Goal: Information Seeking & Learning: Learn about a topic

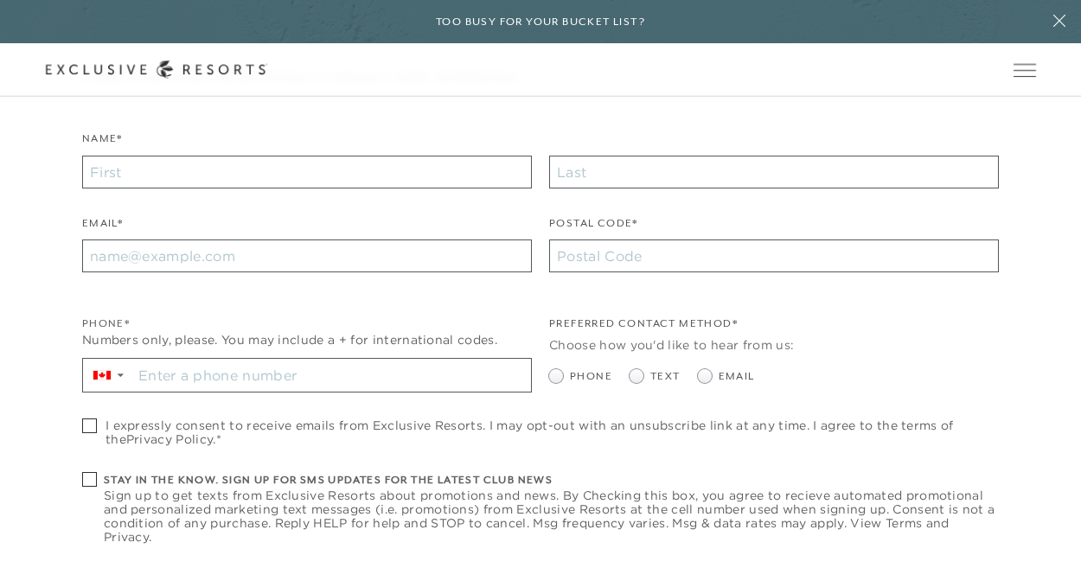
scroll to position [432, 0]
click at [0, 0] on icon at bounding box center [0, 0] width 0 height 0
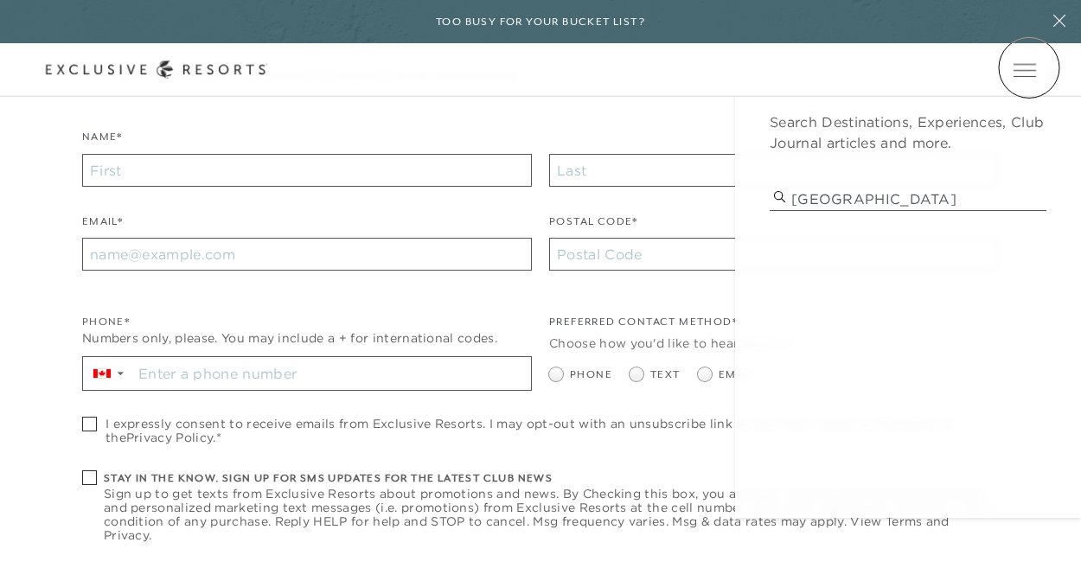
type input "COSTA RICA"
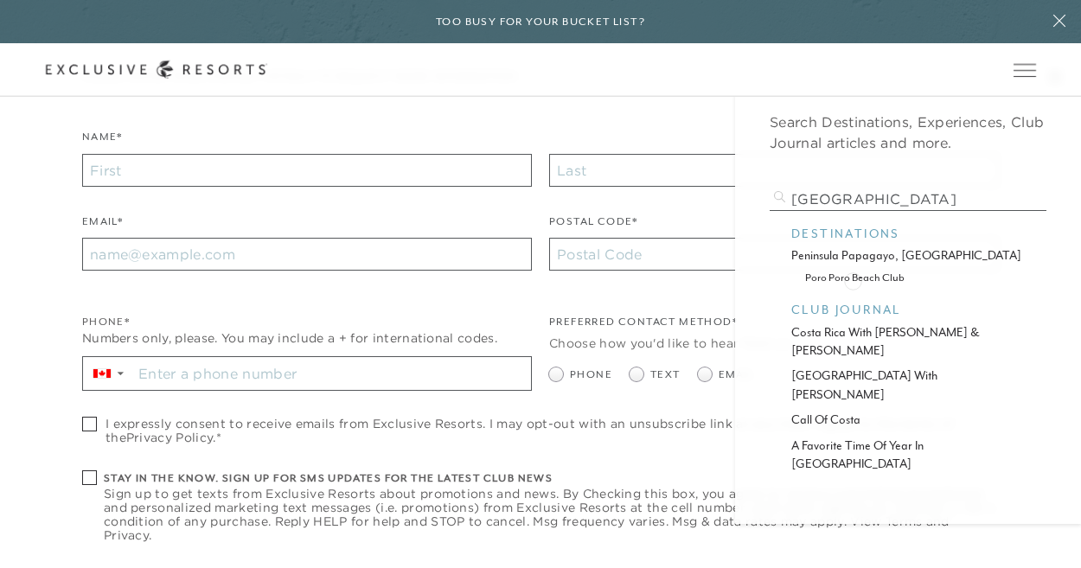
click at [853, 279] on p "poro poro beach club" at bounding box center [908, 277] width 206 height 16
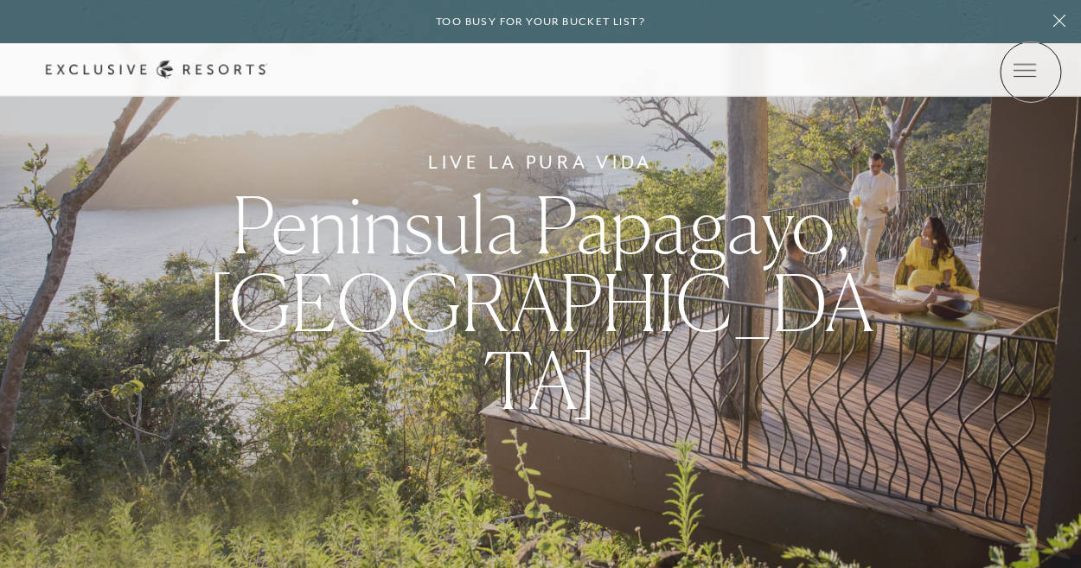
click at [0, 0] on icon at bounding box center [0, 0] width 0 height 0
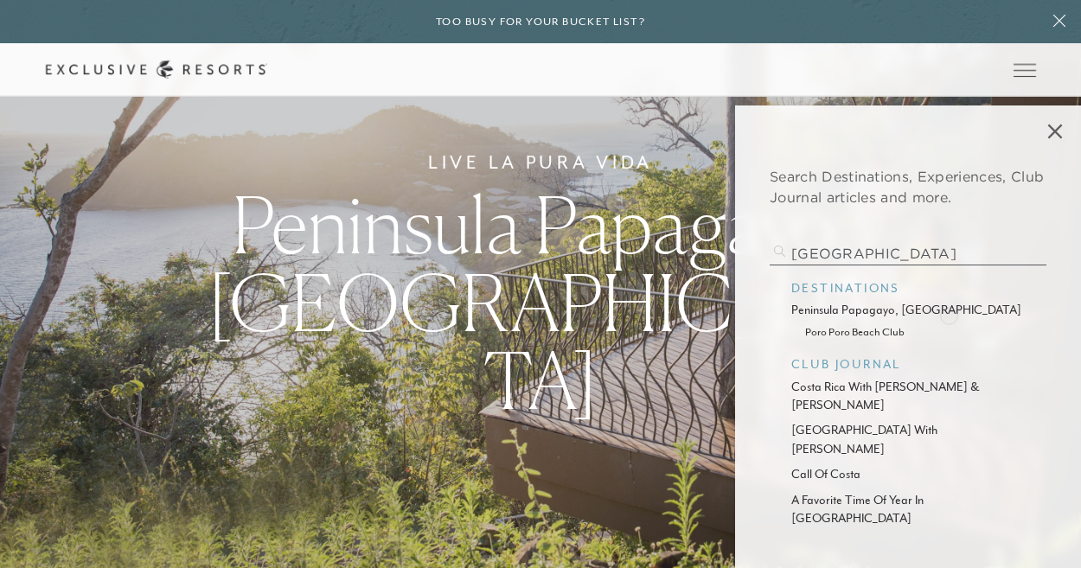
click at [949, 314] on p "peninsula papagayo, [GEOGRAPHIC_DATA]" at bounding box center [908, 310] width 234 height 18
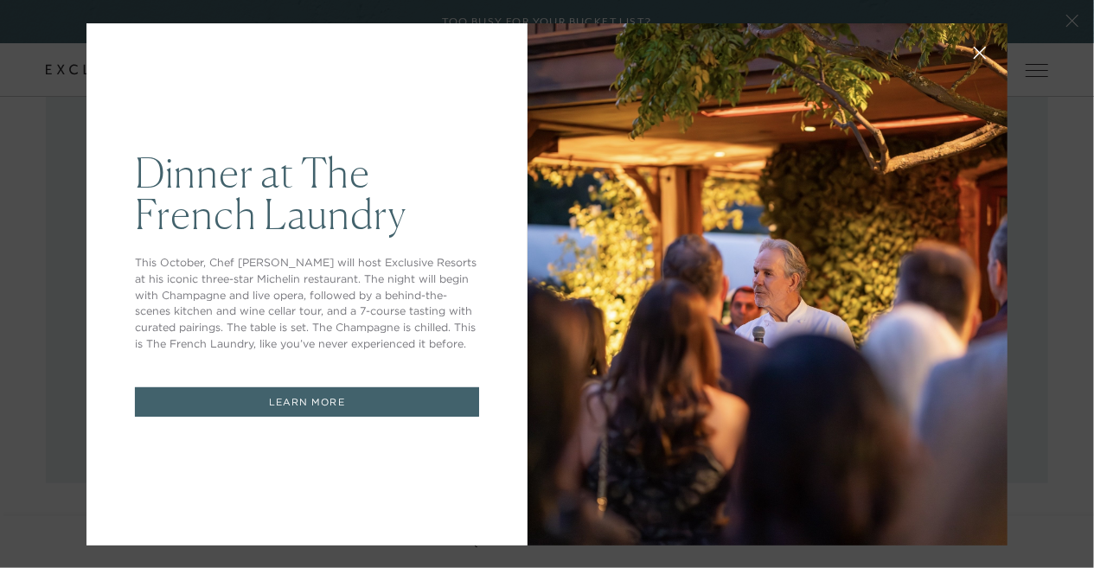
click at [1002, 317] on div "Dinner at The French Laundry This October, Chef Thomas Keller will host Exclusi…" at bounding box center [547, 284] width 1094 height 568
click at [1076, 18] on div "Dinner at The French Laundry This October, Chef Thomas Keller will host Exclusi…" at bounding box center [547, 284] width 1094 height 568
click at [1068, 22] on div "Dinner at The French Laundry This October, Chef Thomas Keller will host Exclusi…" at bounding box center [547, 284] width 1094 height 568
click at [1065, 27] on div "Dinner at The French Laundry This October, Chef Thomas Keller will host Exclusi…" at bounding box center [547, 284] width 1094 height 568
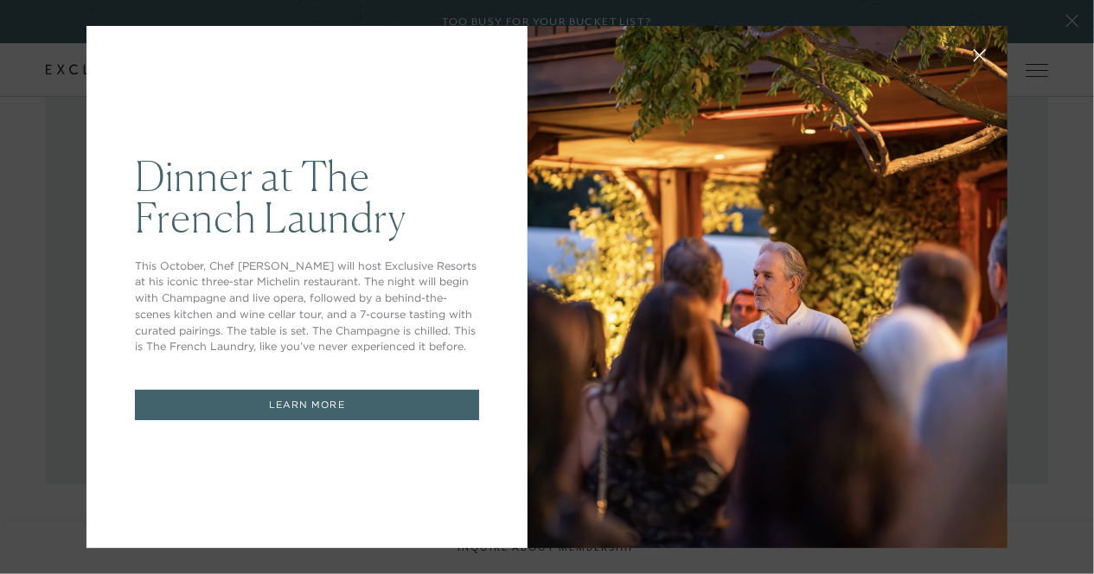
scroll to position [784, 0]
click at [1070, 15] on div "Dinner at The French Laundry This October, Chef Thomas Keller will host Exclusi…" at bounding box center [547, 287] width 1094 height 574
click at [1072, 18] on div "Dinner at The French Laundry This October, Chef Thomas Keller will host Exclusi…" at bounding box center [547, 287] width 1094 height 574
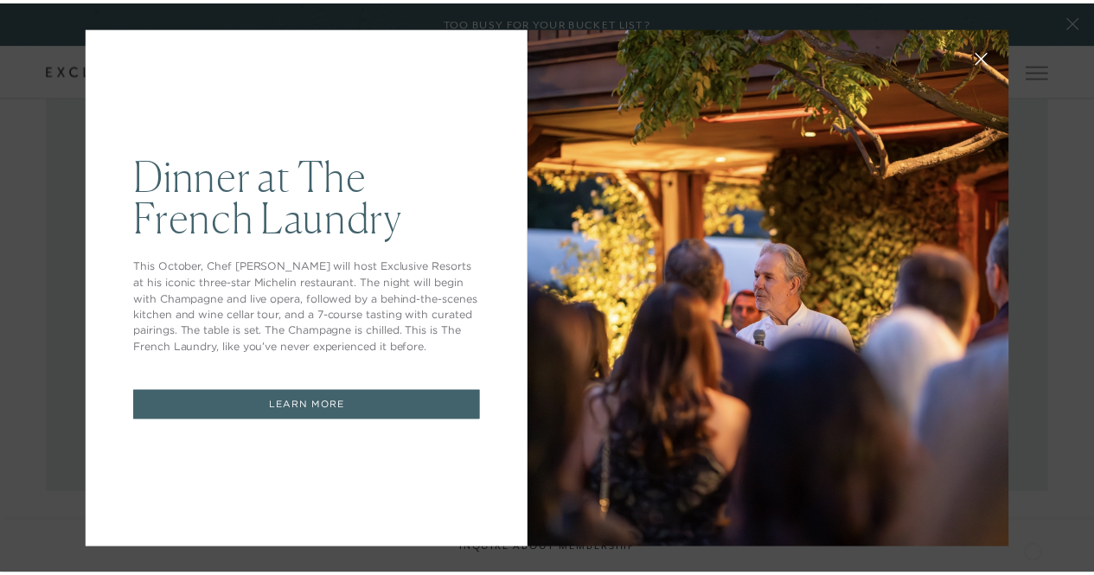
scroll to position [781, 0]
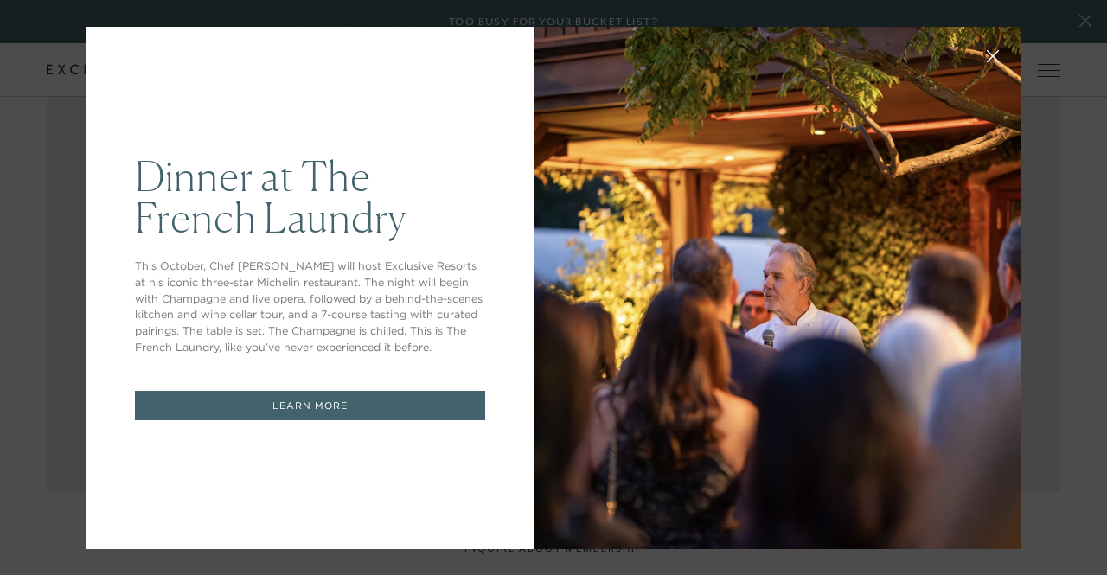
click at [1080, 17] on div "Dinner at The French Laundry This October, Chef Thomas Keller will host Exclusi…" at bounding box center [553, 287] width 1107 height 575
click at [1080, 18] on div "Dinner at The French Laundry This October, Chef Thomas Keller will host Exclusi…" at bounding box center [553, 287] width 1107 height 575
click at [277, 421] on link "LEARN MORE" at bounding box center [310, 406] width 350 height 30
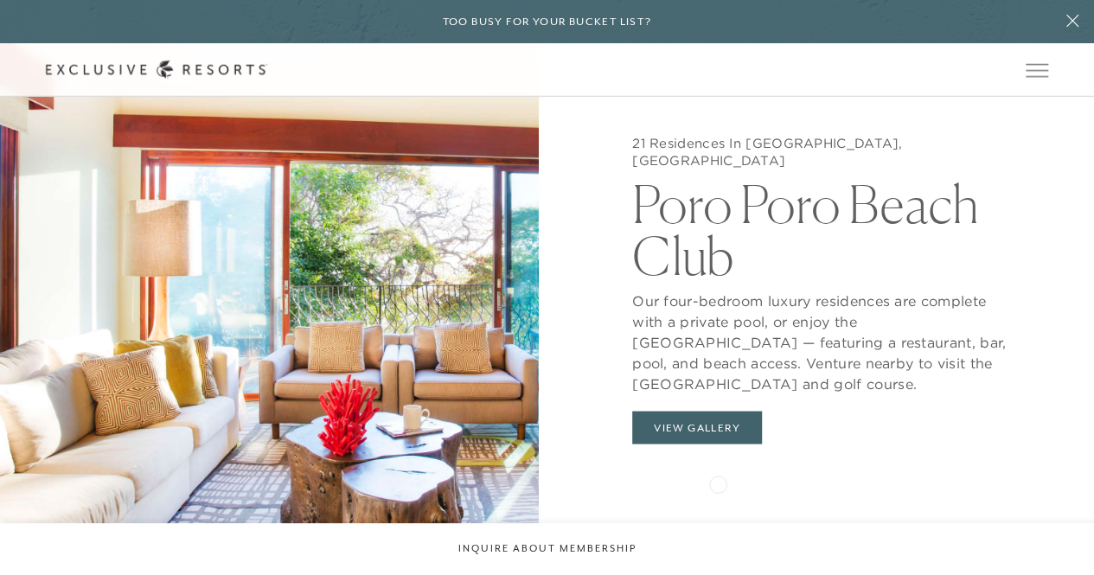
scroll to position [1559, 0]
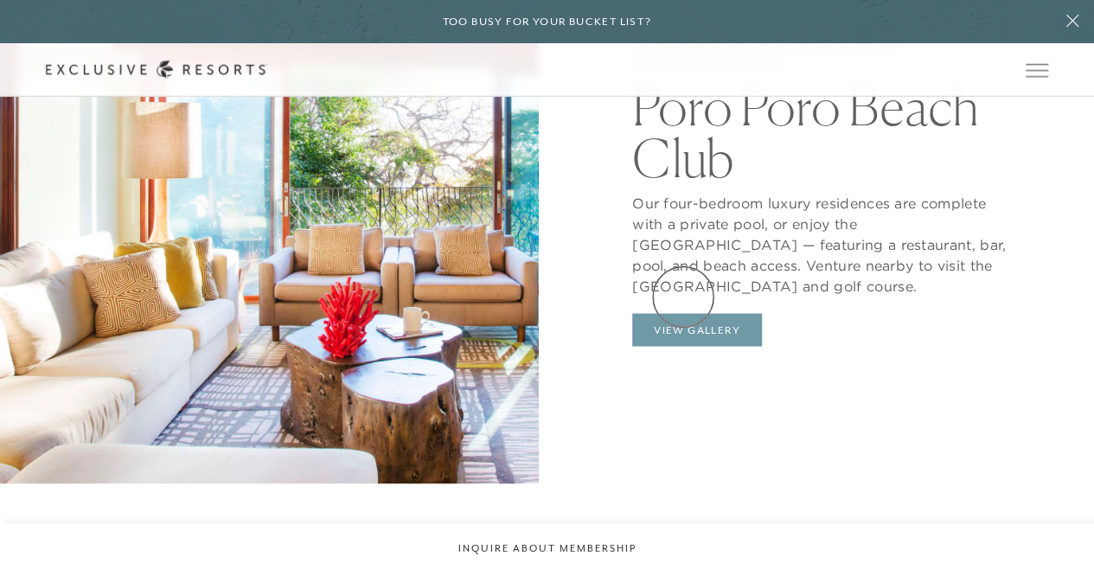
click at [683, 313] on button "View Gallery" at bounding box center [697, 329] width 130 height 33
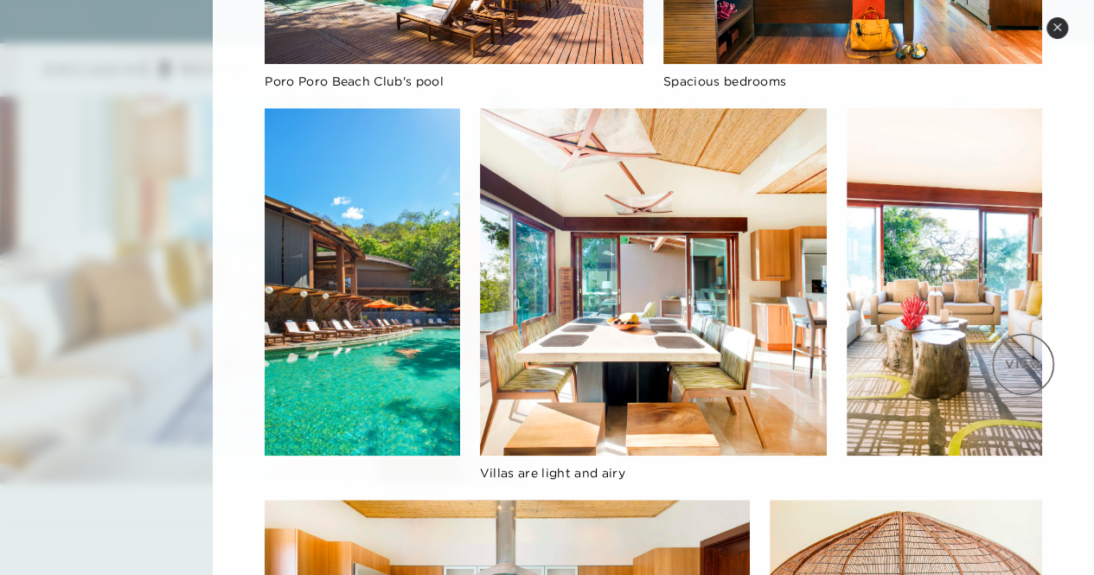
scroll to position [981, 0]
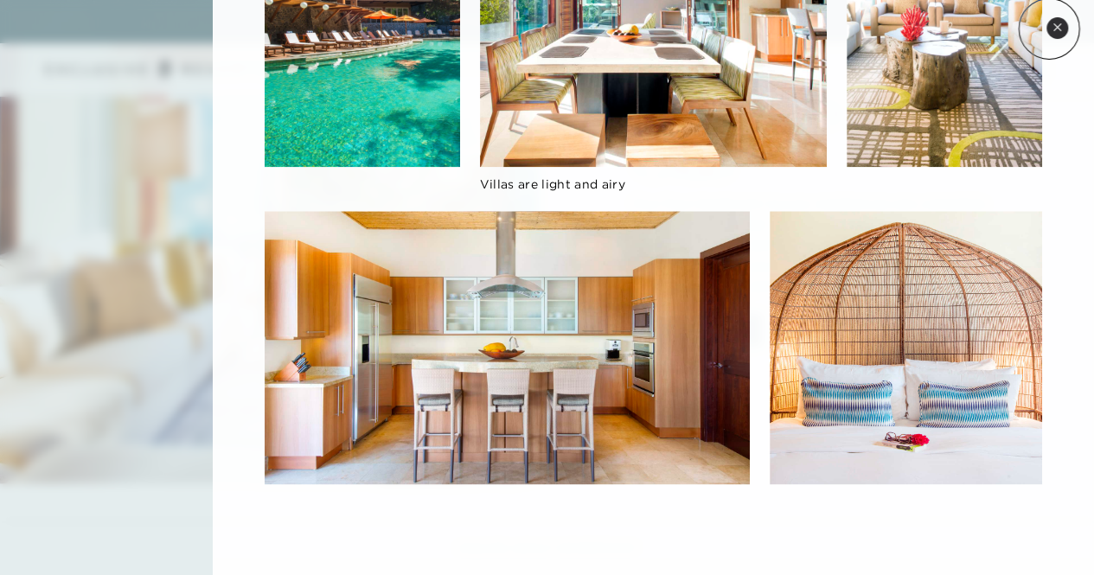
click at [1050, 25] on button "Close quickview" at bounding box center [1057, 28] width 22 height 22
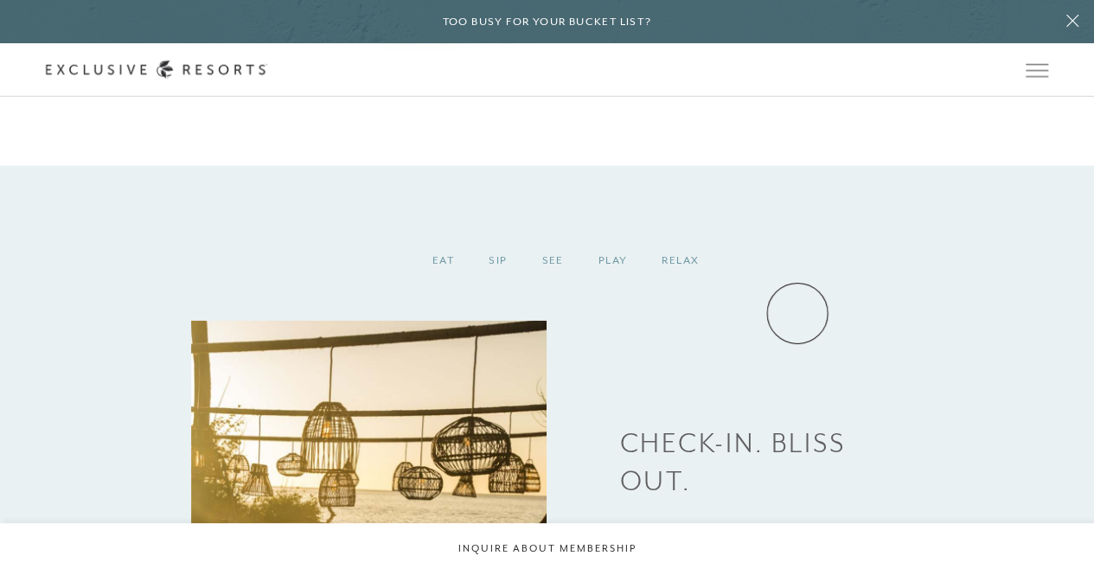
scroll to position [1992, 0]
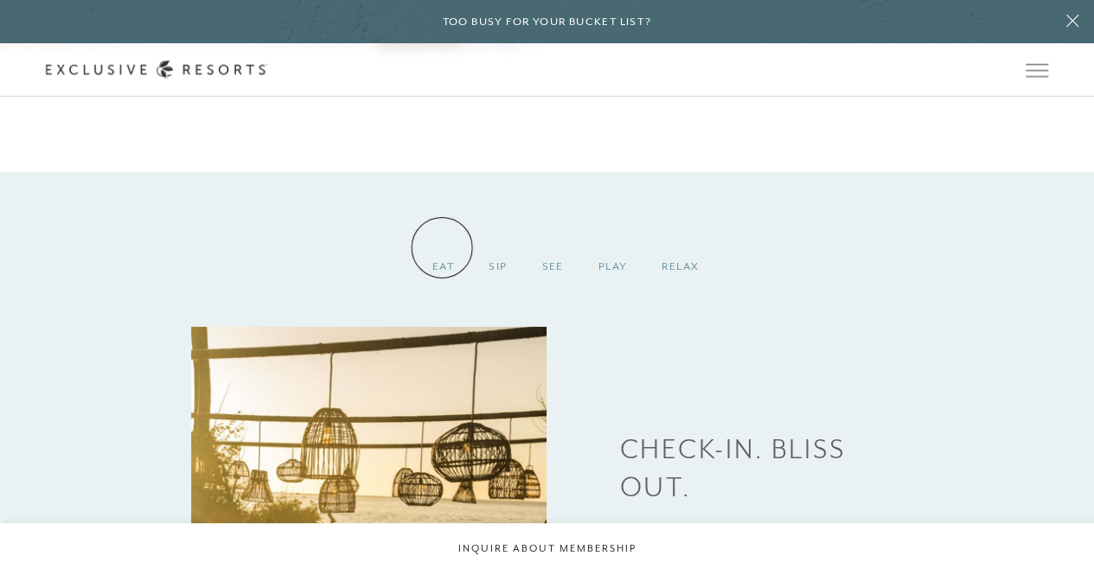
click at [442, 247] on div "Eat" at bounding box center [443, 266] width 56 height 51
click at [499, 247] on div "Sip" at bounding box center [497, 266] width 53 height 51
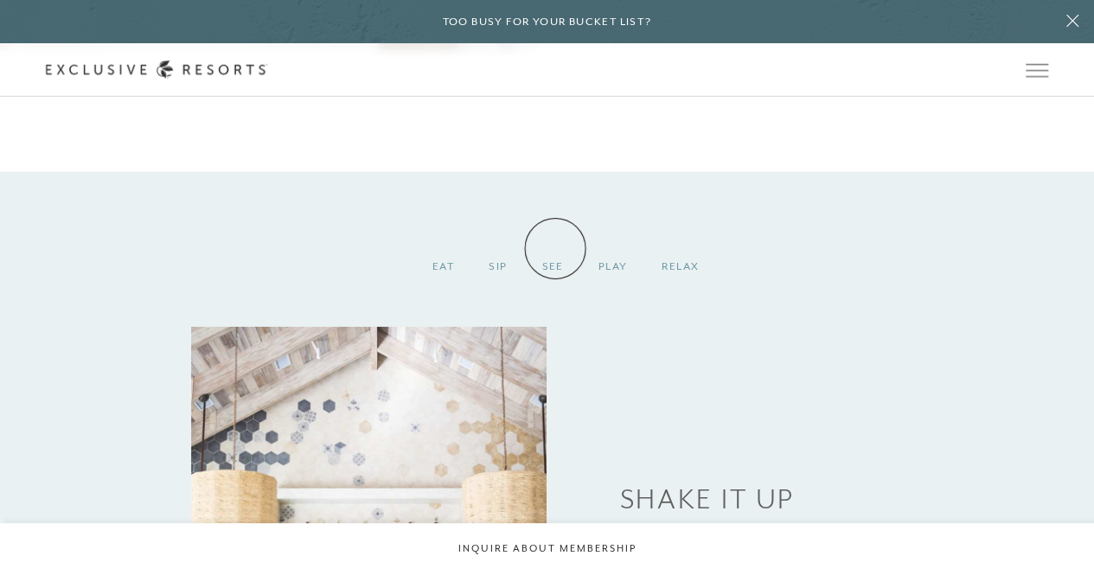
click at [557, 249] on div "See" at bounding box center [552, 266] width 56 height 51
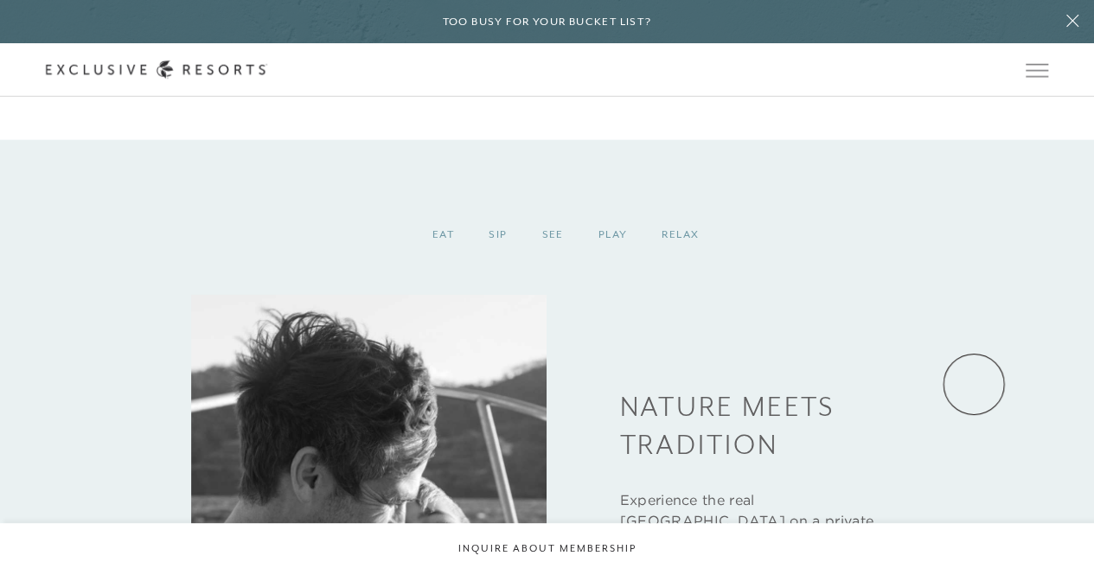
scroll to position [1905, 0]
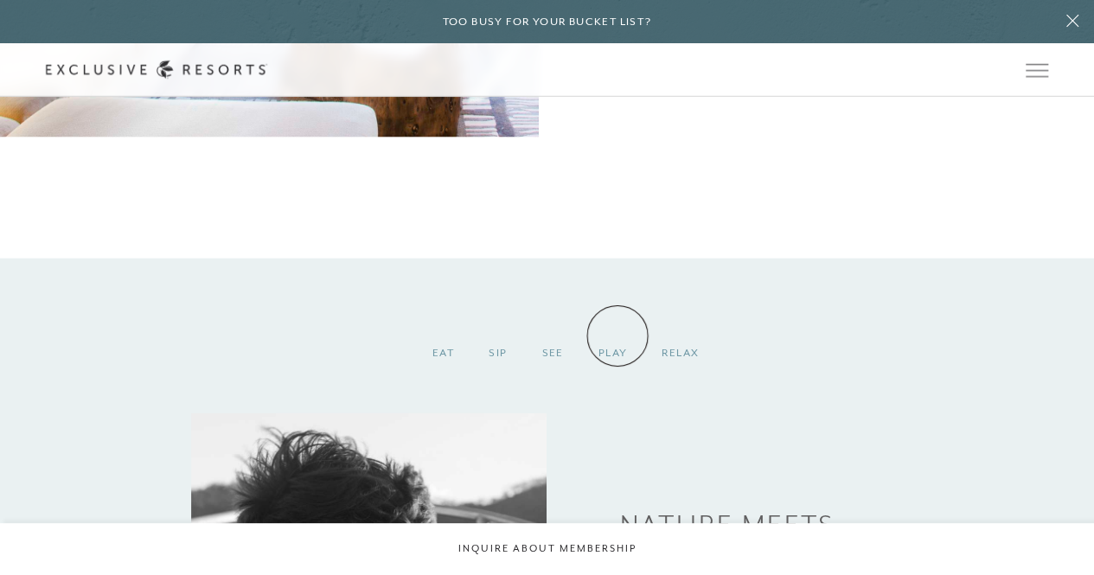
click at [617, 336] on div "Play" at bounding box center [613, 353] width 64 height 51
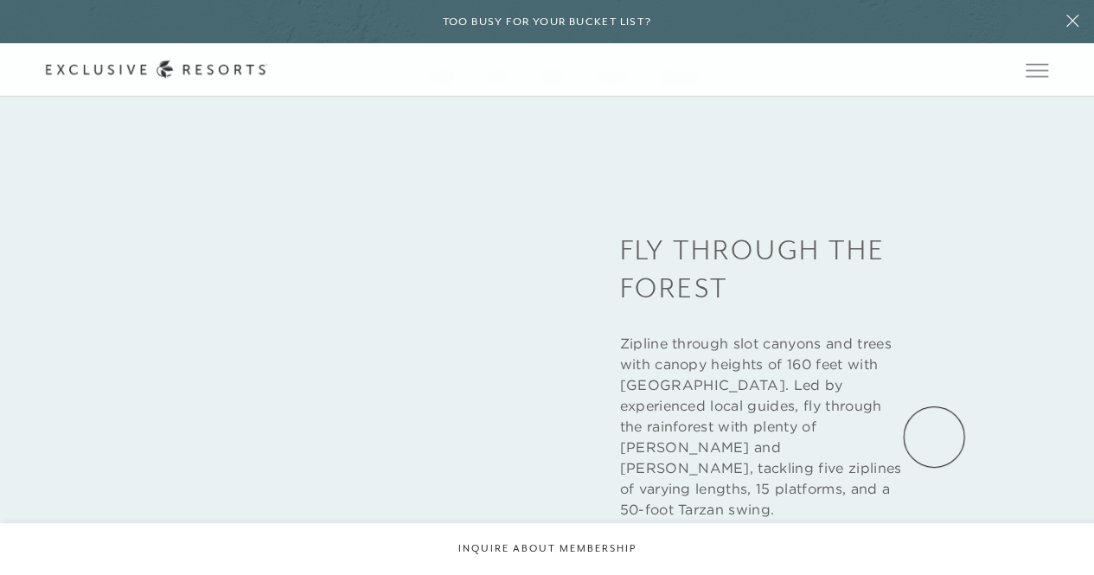
scroll to position [1992, 0]
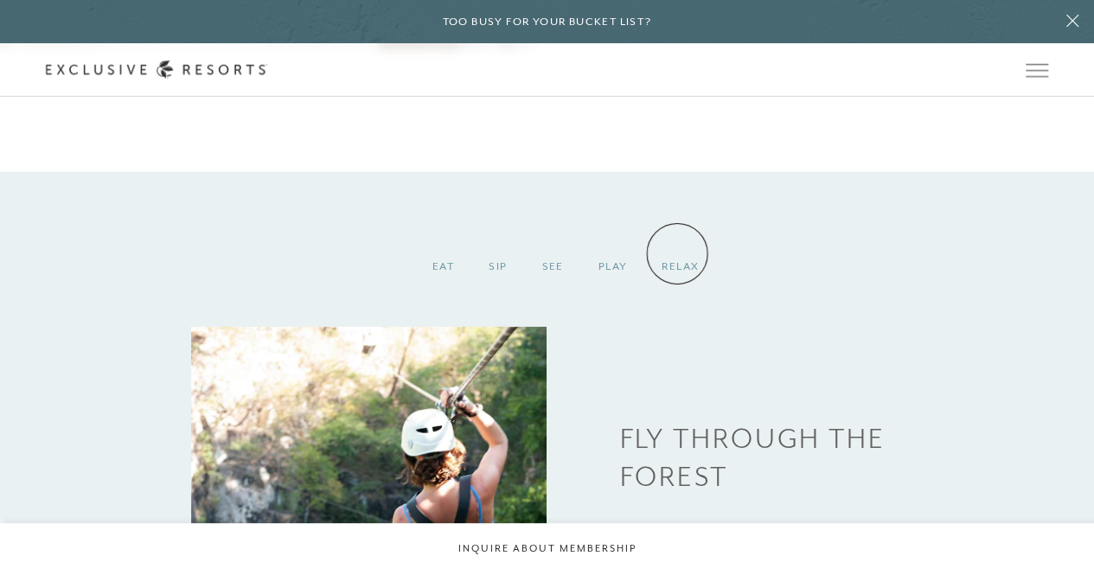
click at [678, 253] on div "Relax" at bounding box center [680, 266] width 72 height 51
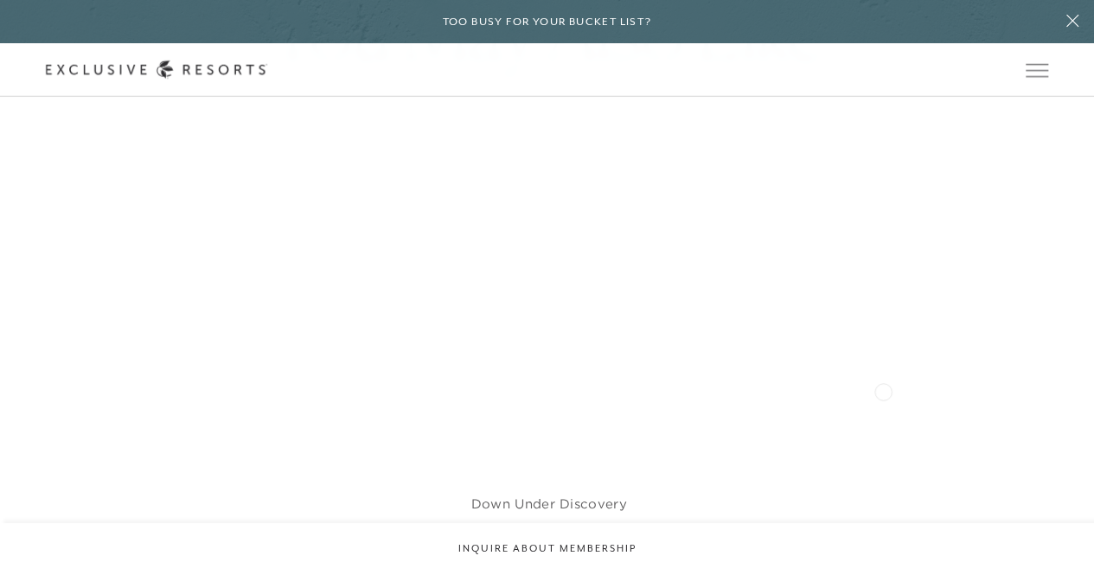
scroll to position [3030, 0]
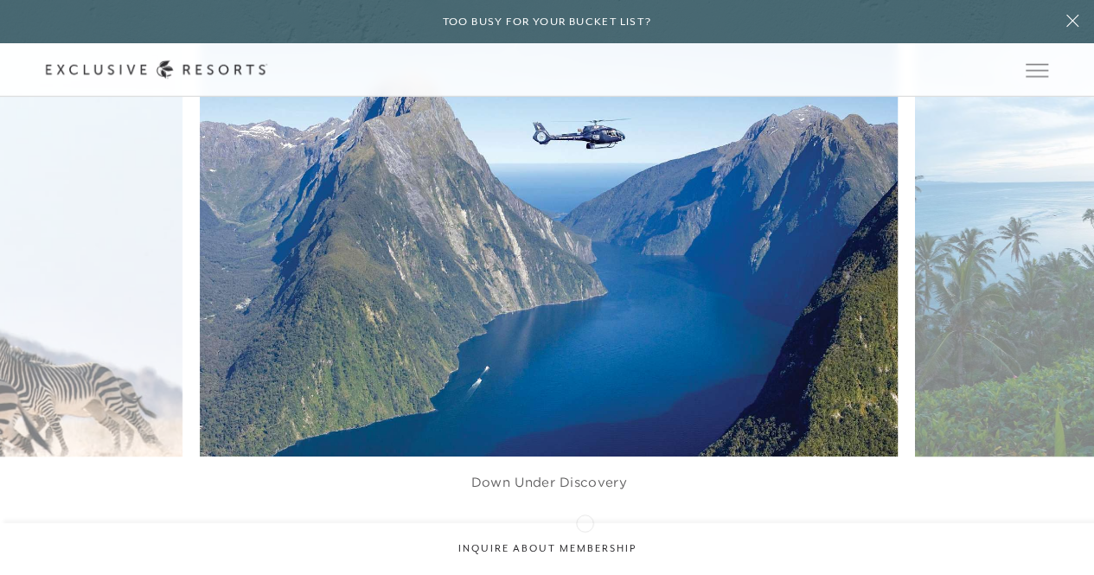
click at [585, 551] on icon at bounding box center [569, 554] width 35 height 7
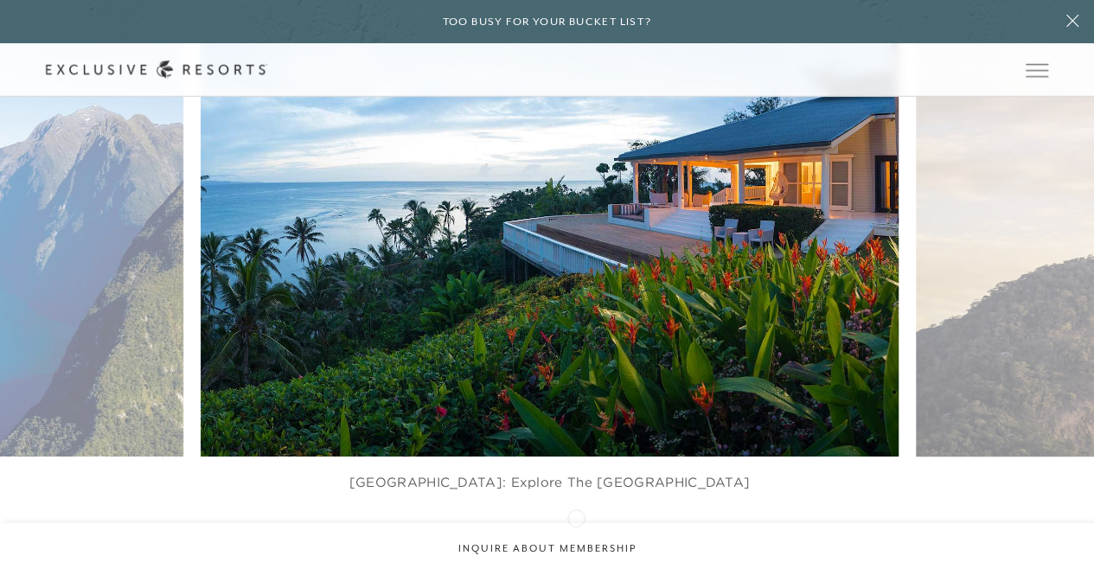
click at [576, 551] on icon at bounding box center [569, 554] width 35 height 7
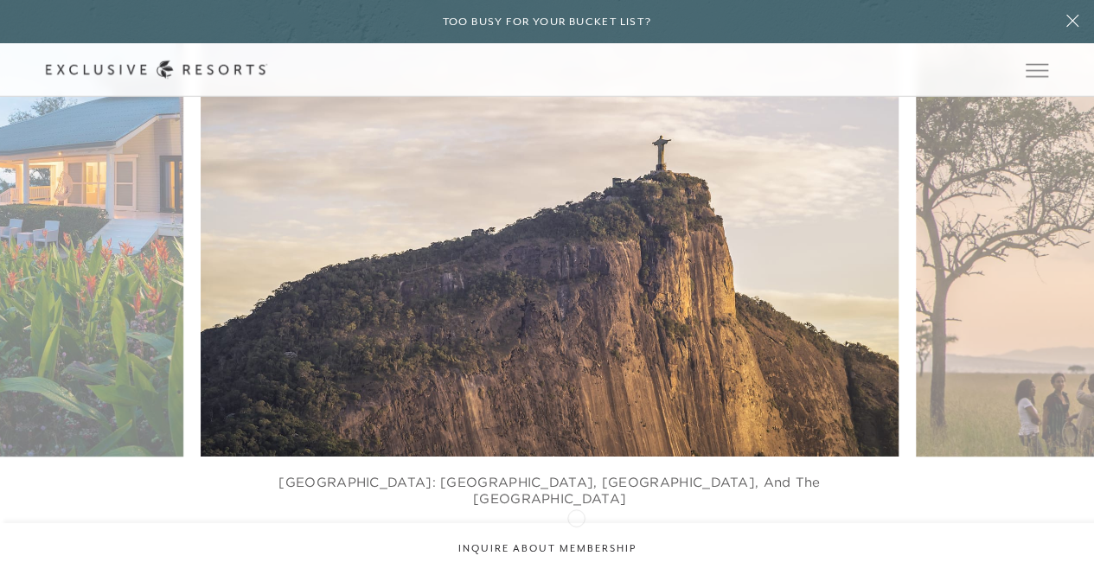
click at [576, 551] on icon at bounding box center [569, 554] width 35 height 7
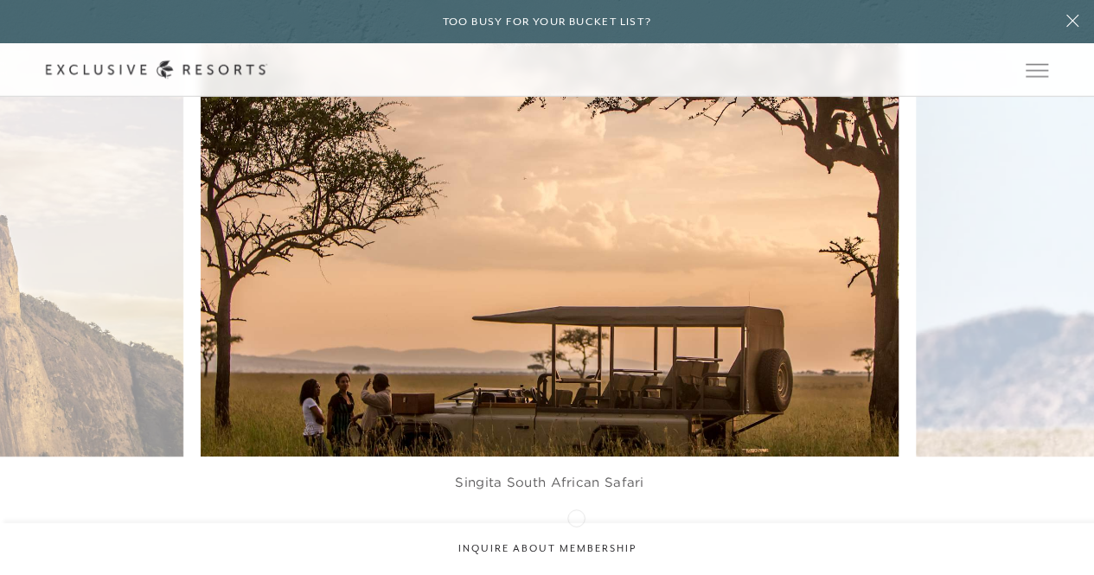
click at [576, 551] on icon at bounding box center [569, 554] width 35 height 7
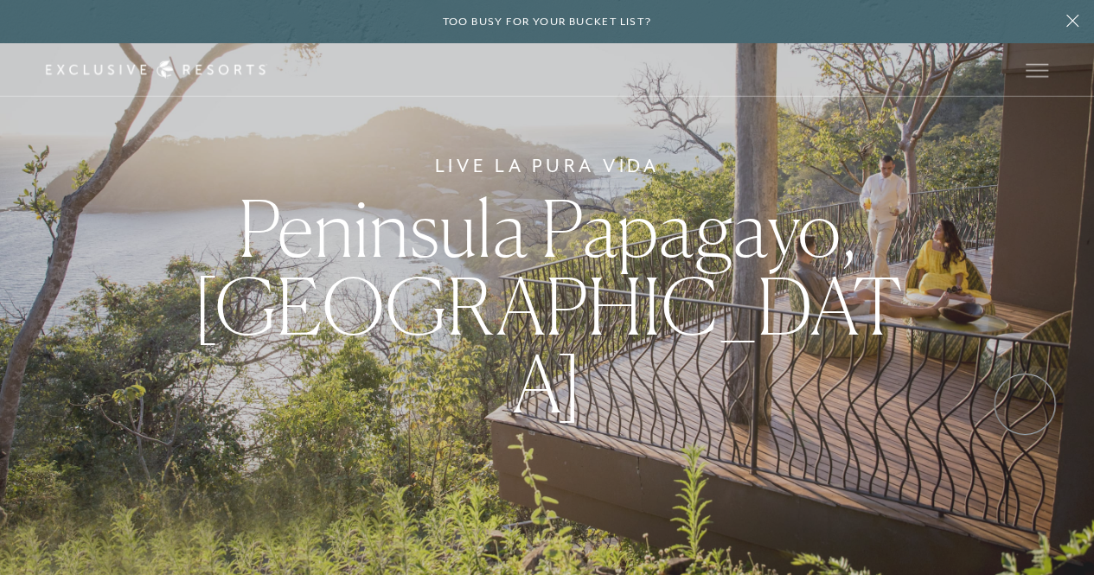
scroll to position [0, 0]
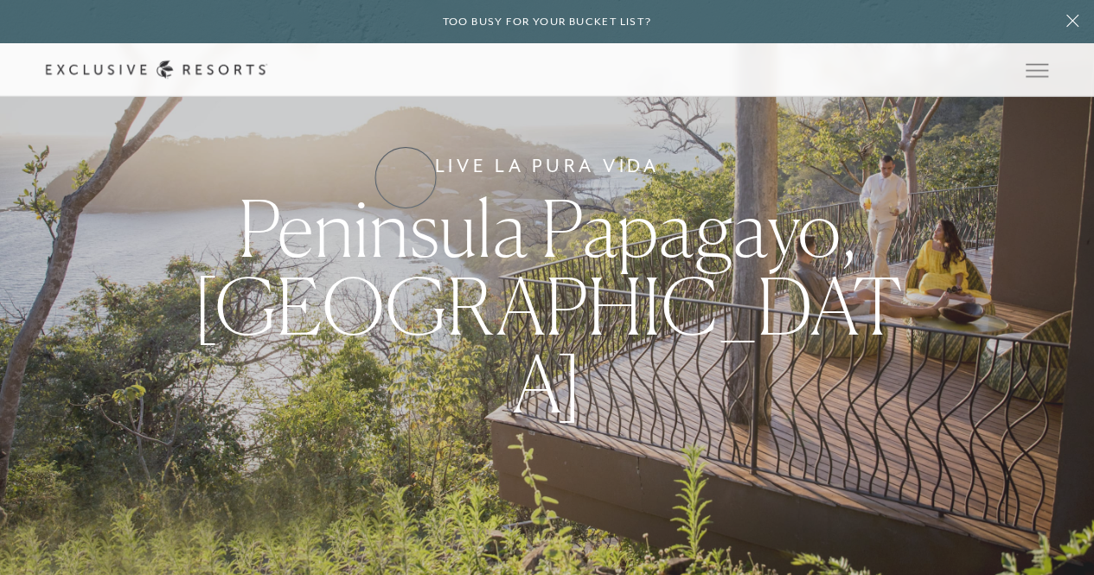
click at [0, 0] on link "Residence Collection" at bounding box center [0, 0] width 0 height 0
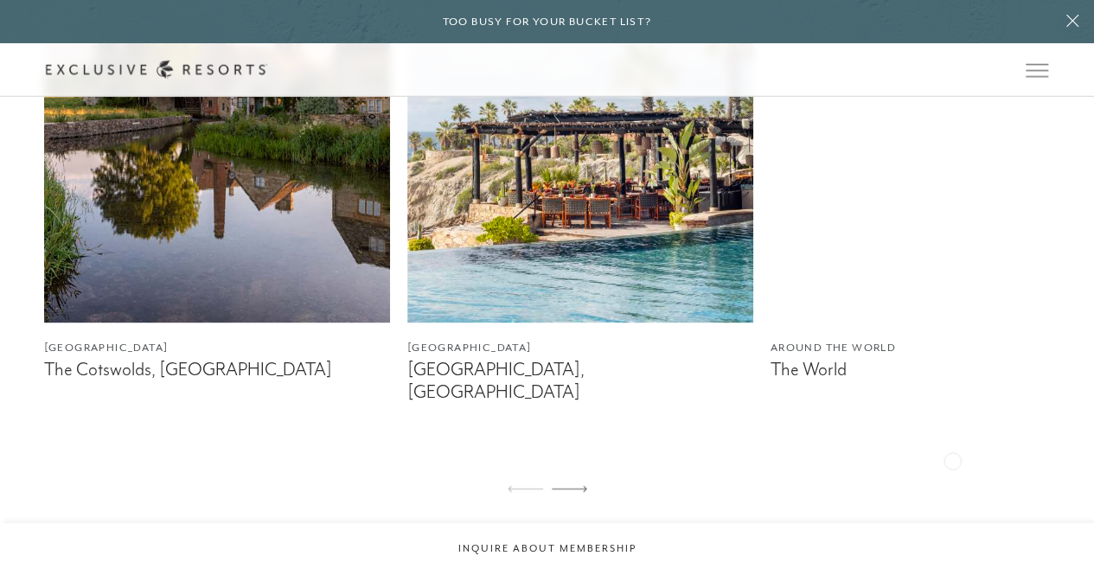
scroll to position [1124, 0]
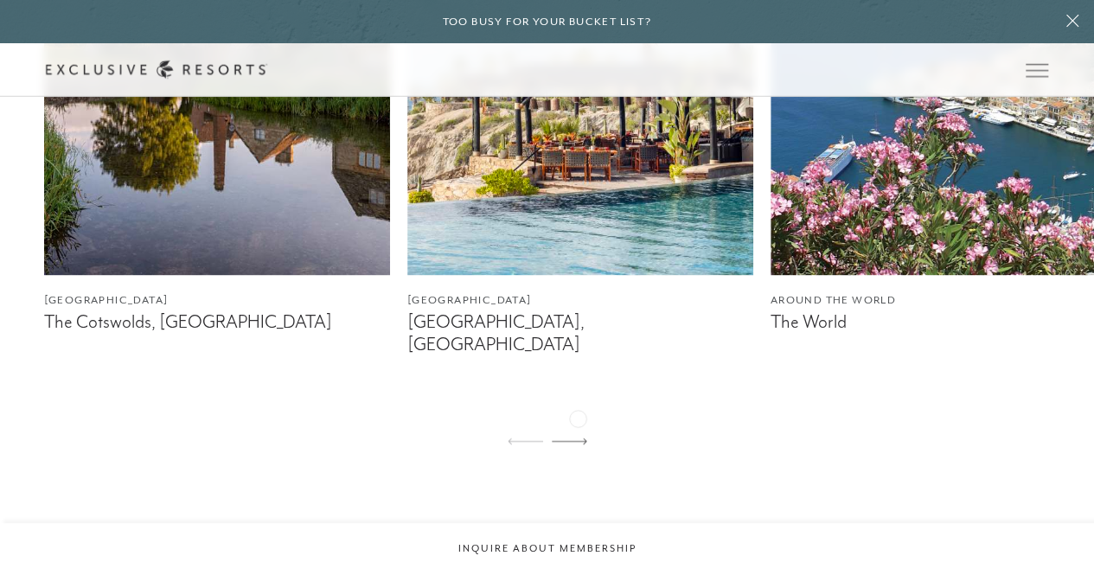
click at [578, 438] on icon at bounding box center [569, 441] width 35 height 7
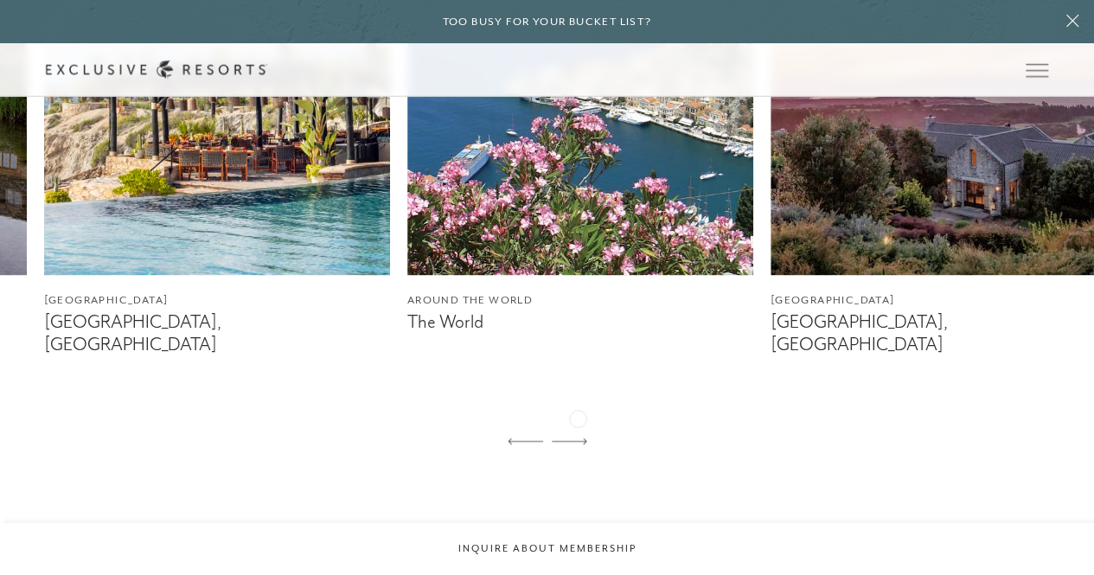
click at [578, 438] on icon at bounding box center [569, 441] width 35 height 7
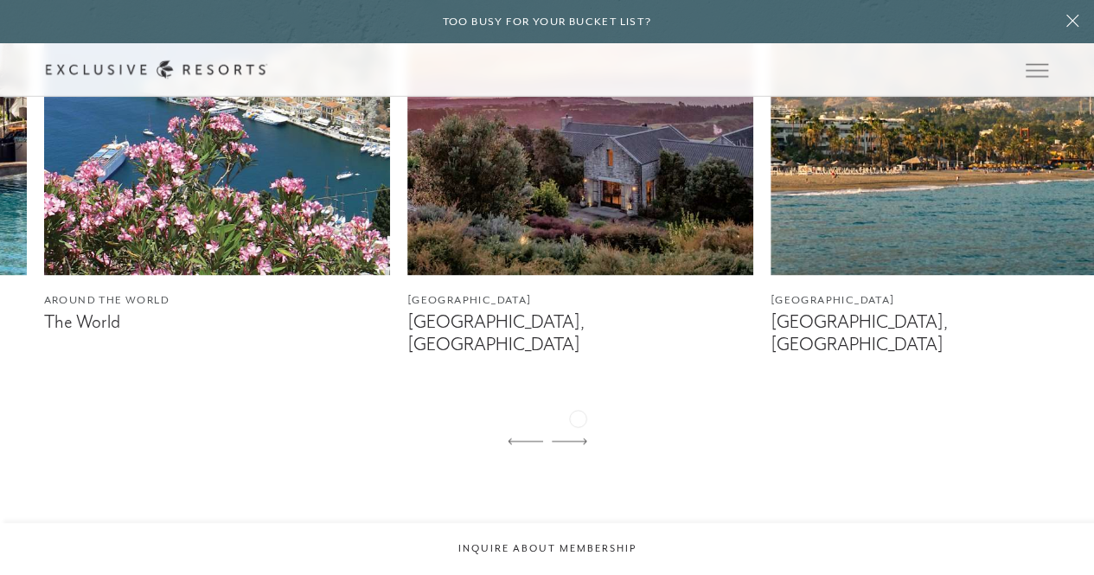
click at [578, 438] on icon at bounding box center [569, 441] width 35 height 7
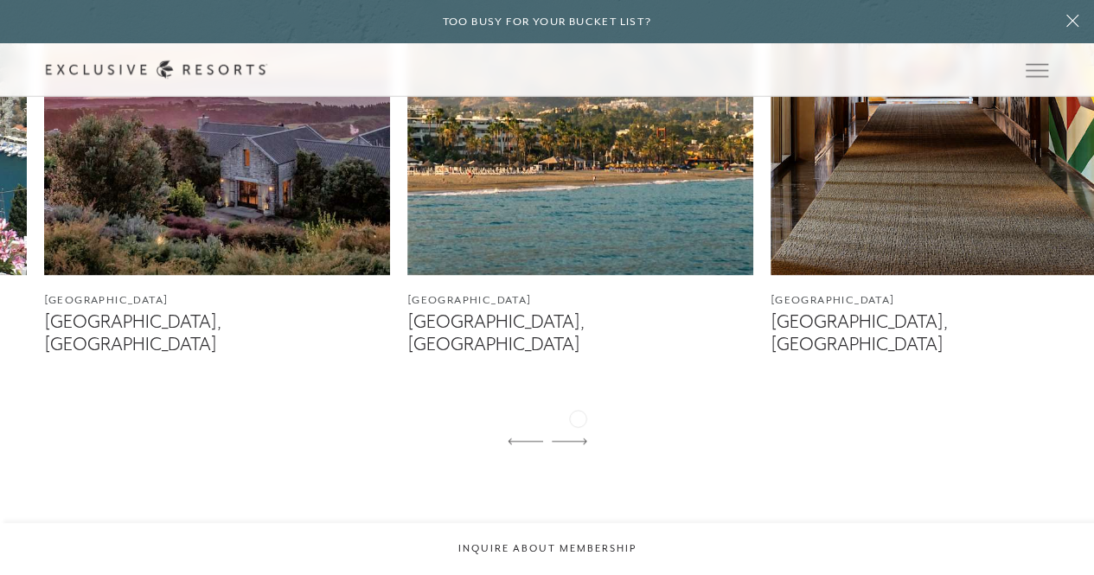
click at [578, 438] on icon at bounding box center [569, 441] width 35 height 7
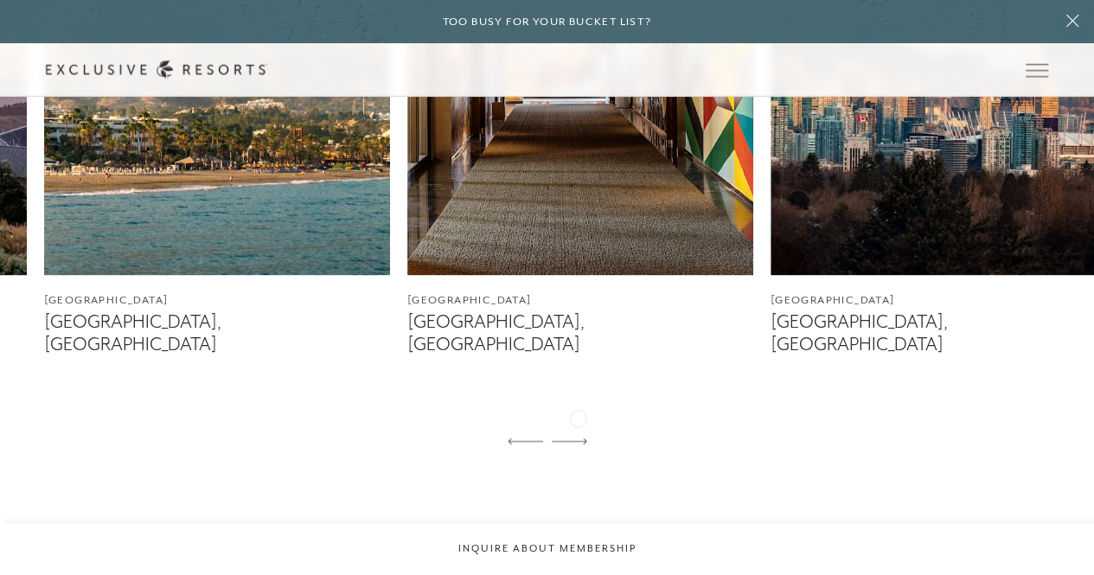
click at [578, 438] on icon at bounding box center [569, 441] width 35 height 7
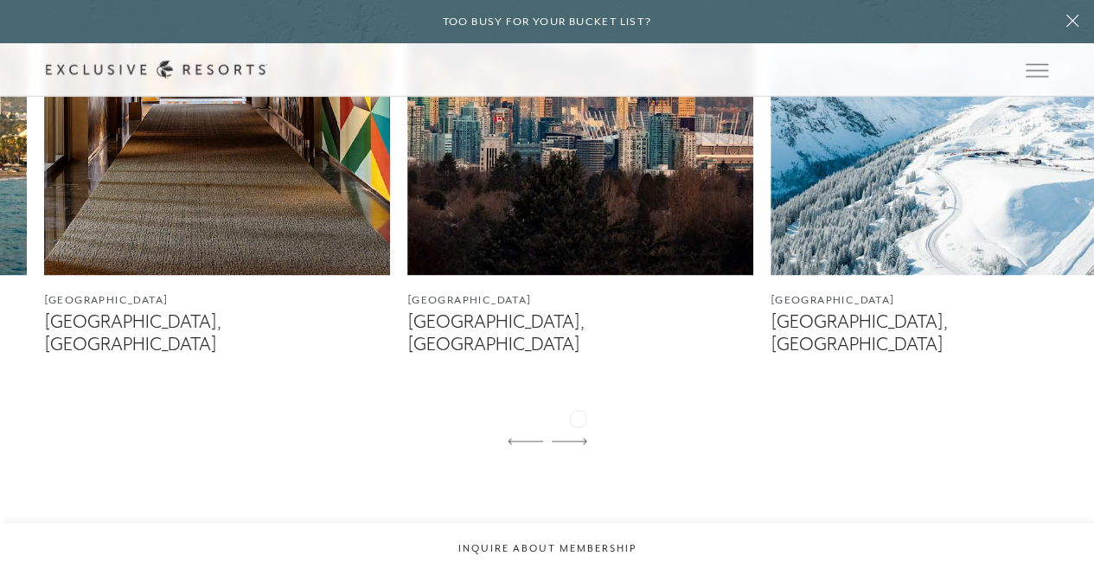
click at [578, 438] on icon at bounding box center [569, 441] width 35 height 7
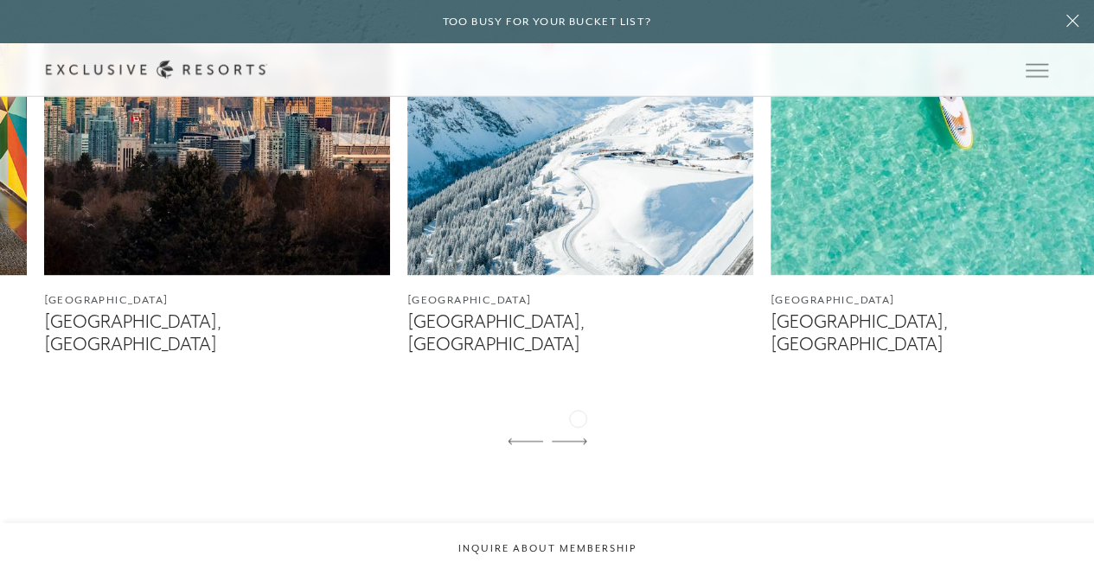
click at [578, 438] on icon at bounding box center [569, 441] width 35 height 7
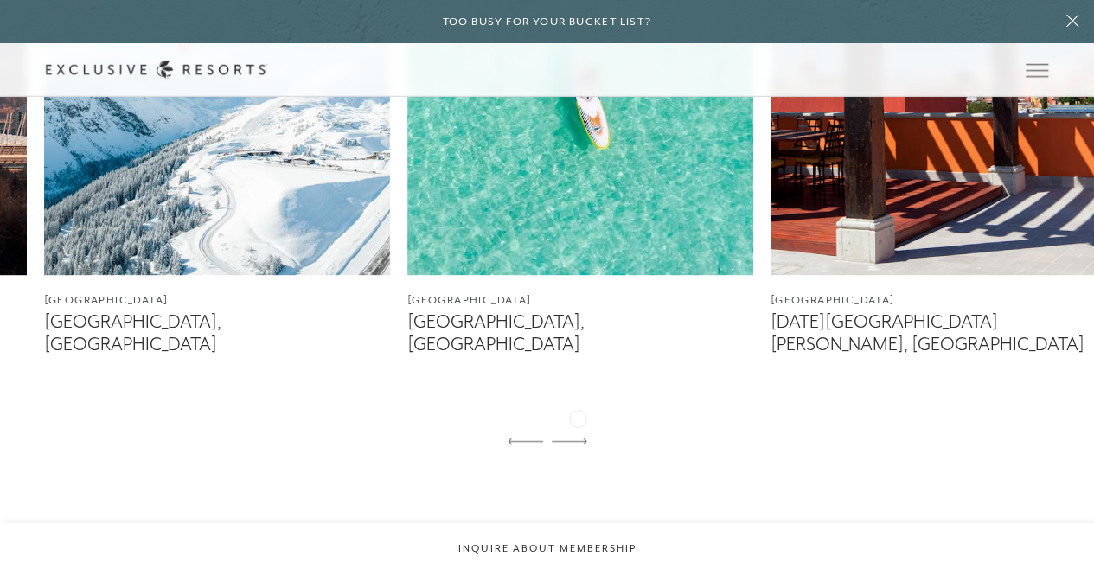
click at [578, 438] on icon at bounding box center [569, 441] width 35 height 7
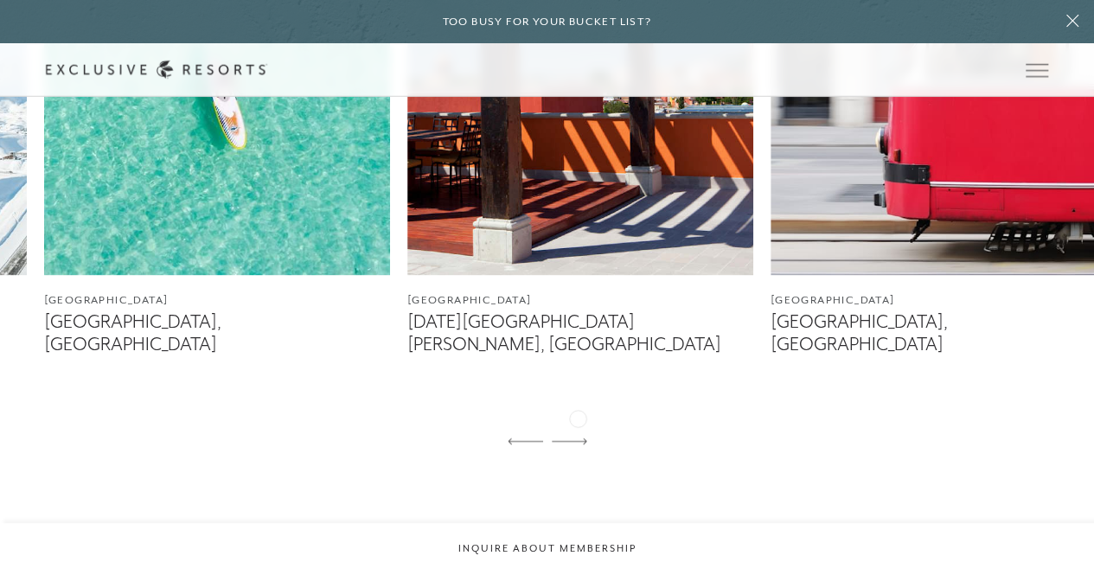
click at [578, 438] on icon at bounding box center [569, 441] width 35 height 7
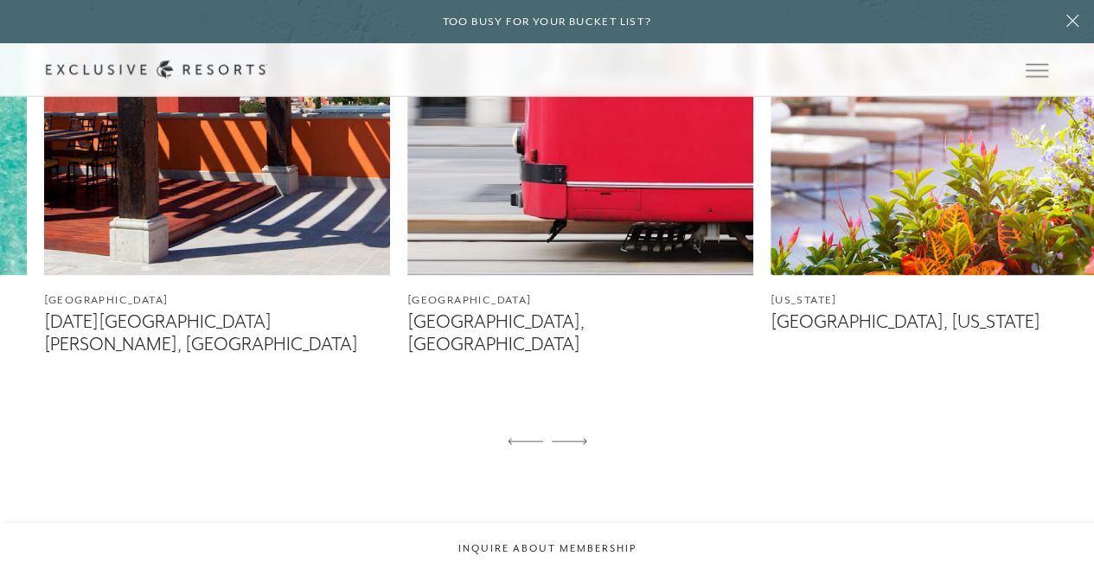
click at [578, 438] on icon at bounding box center [569, 441] width 35 height 7
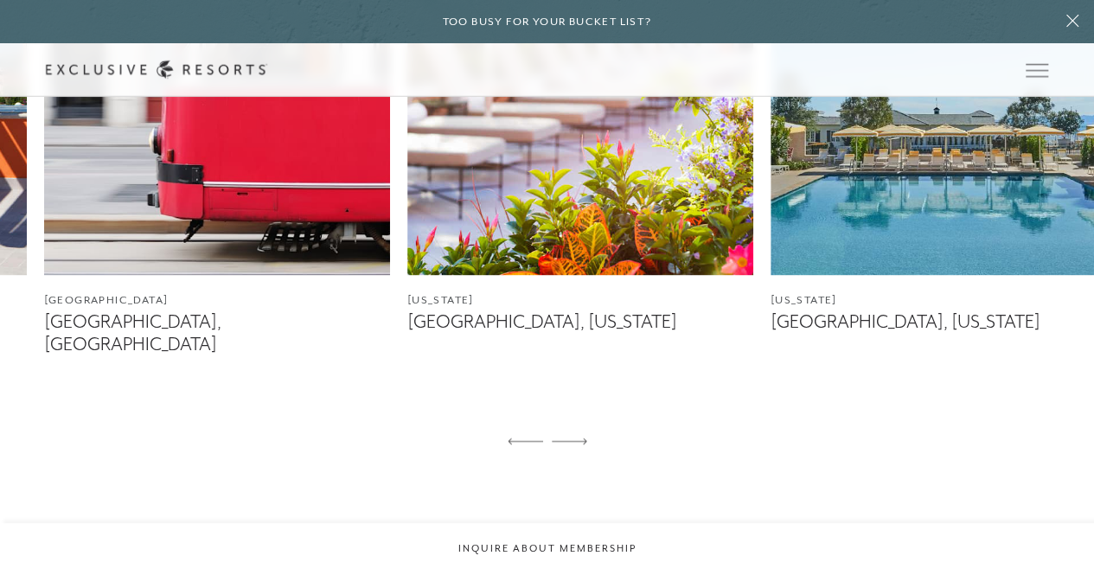
click at [578, 438] on icon at bounding box center [569, 441] width 35 height 7
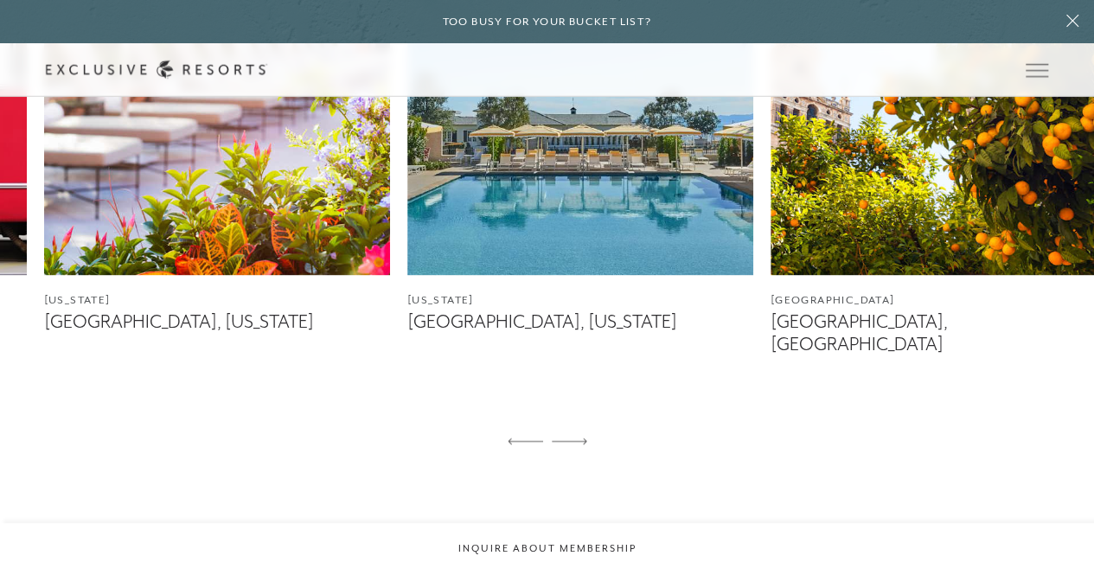
click at [578, 438] on icon at bounding box center [569, 441] width 35 height 7
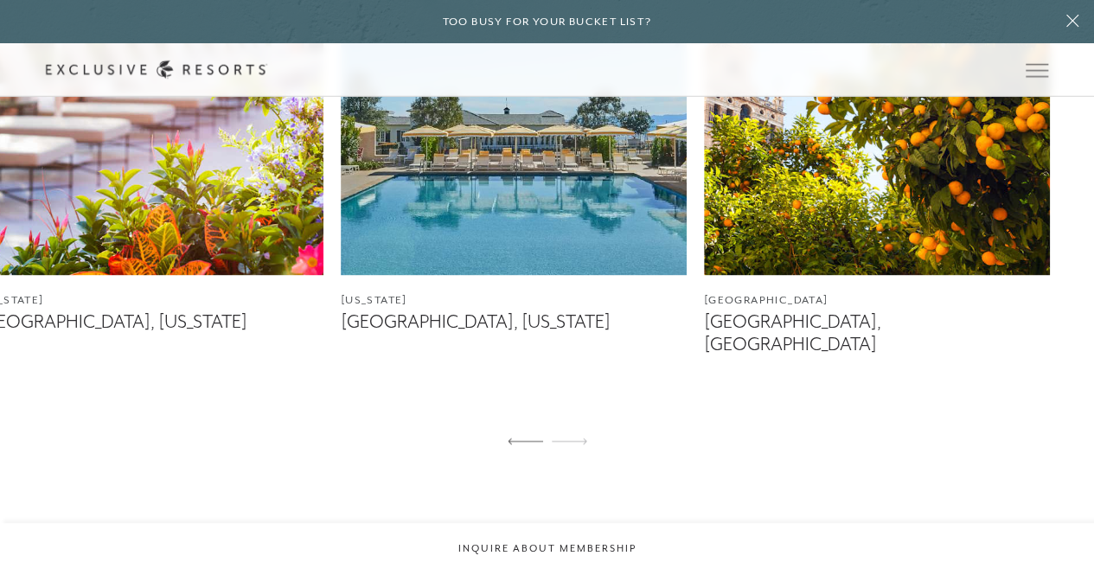
click at [578, 438] on icon at bounding box center [569, 441] width 35 height 7
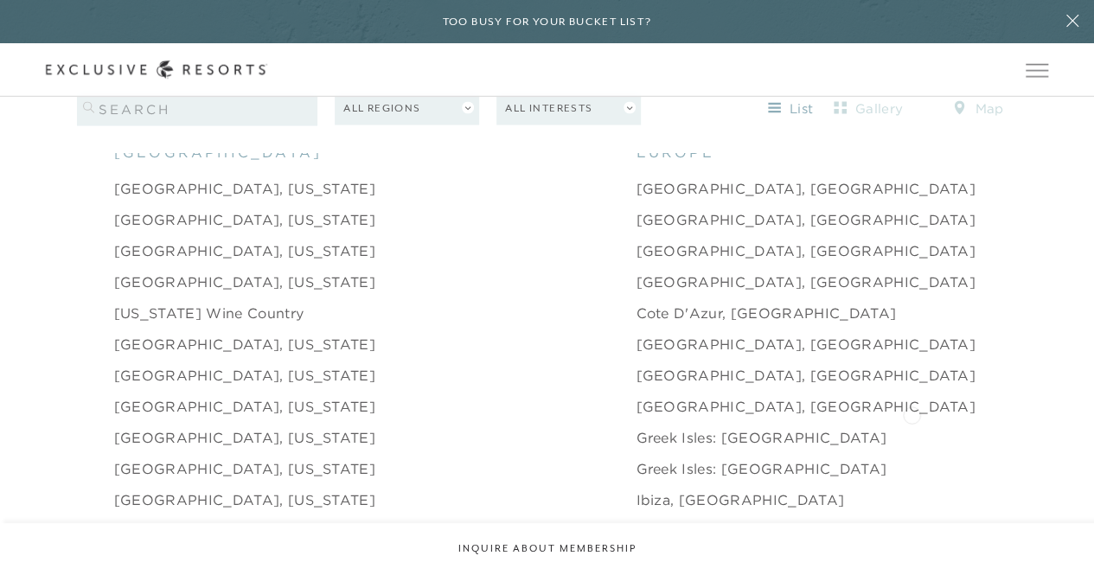
scroll to position [1643, 0]
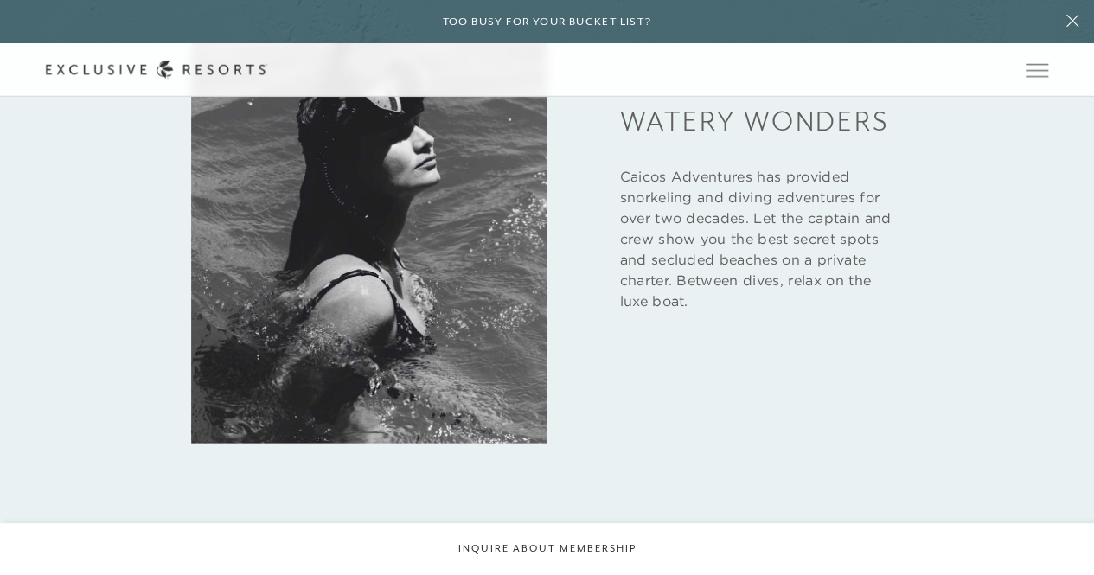
scroll to position [1989, 0]
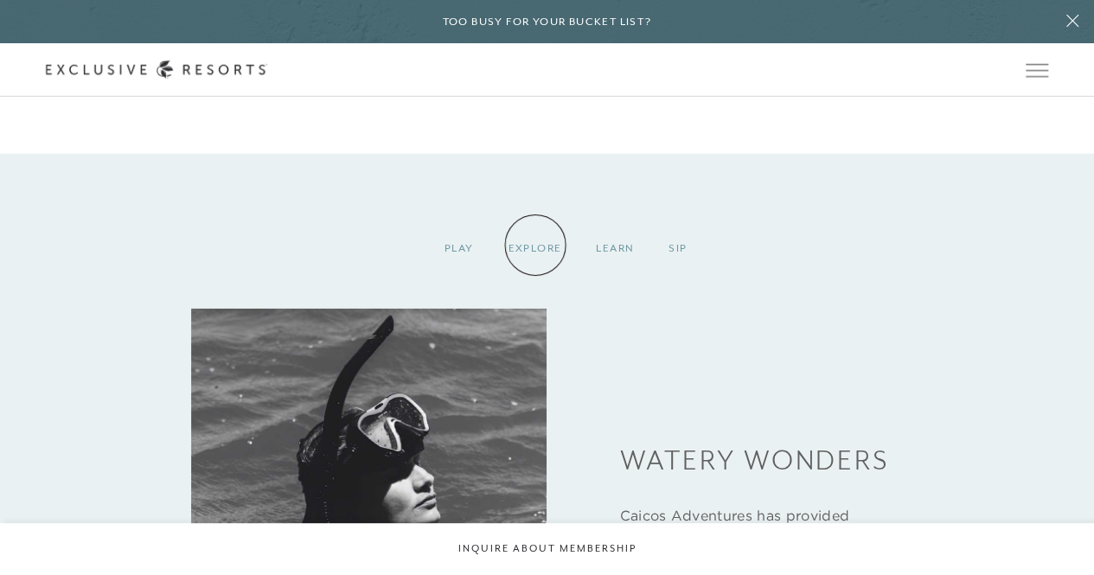
click at [535, 245] on div "Explore" at bounding box center [534, 248] width 88 height 51
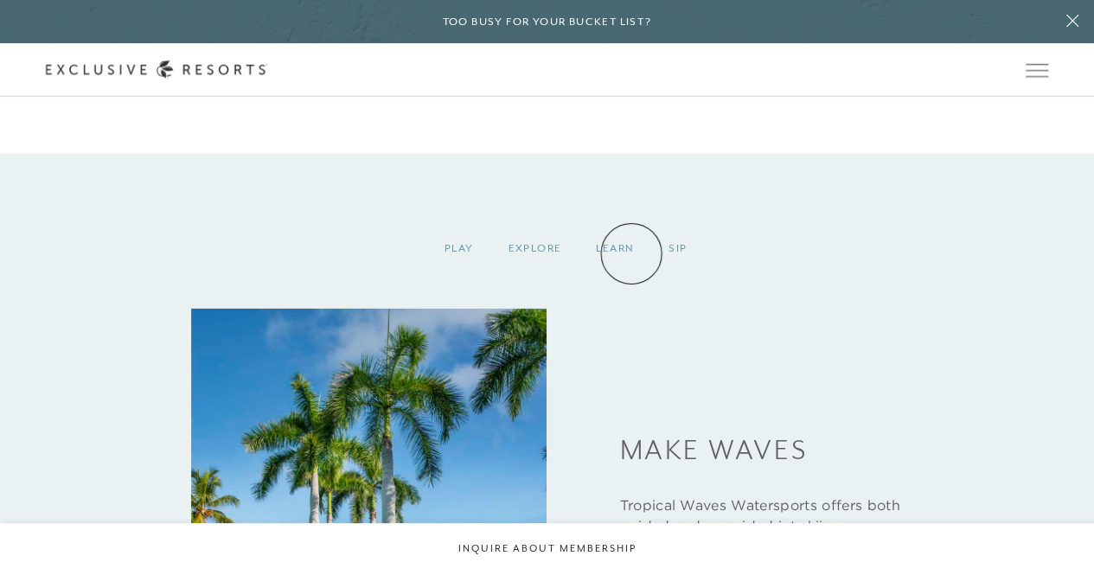
click at [600, 250] on div "Learn" at bounding box center [615, 248] width 73 height 51
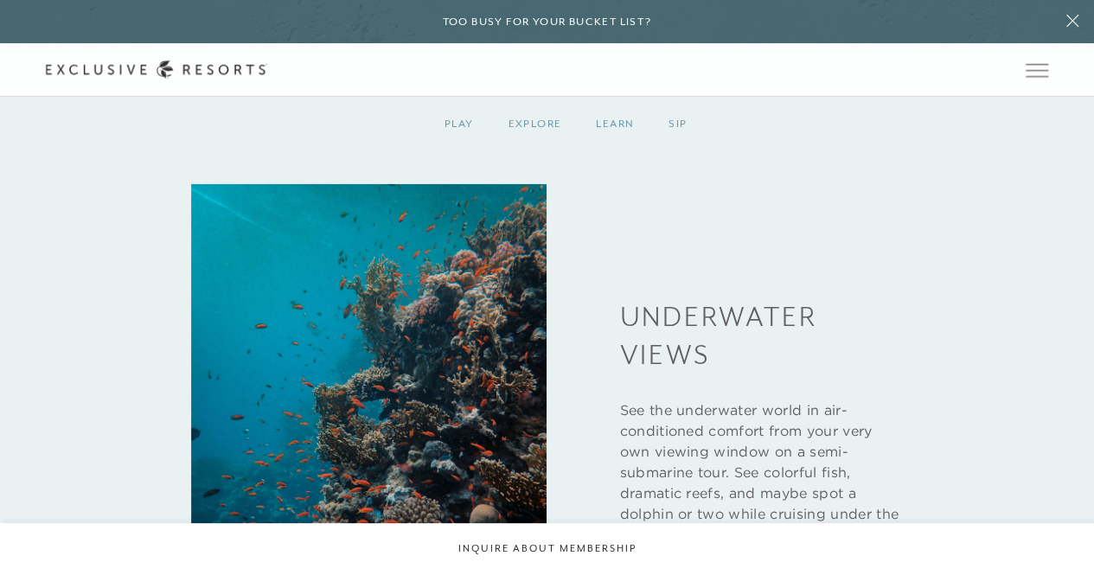
scroll to position [2076, 0]
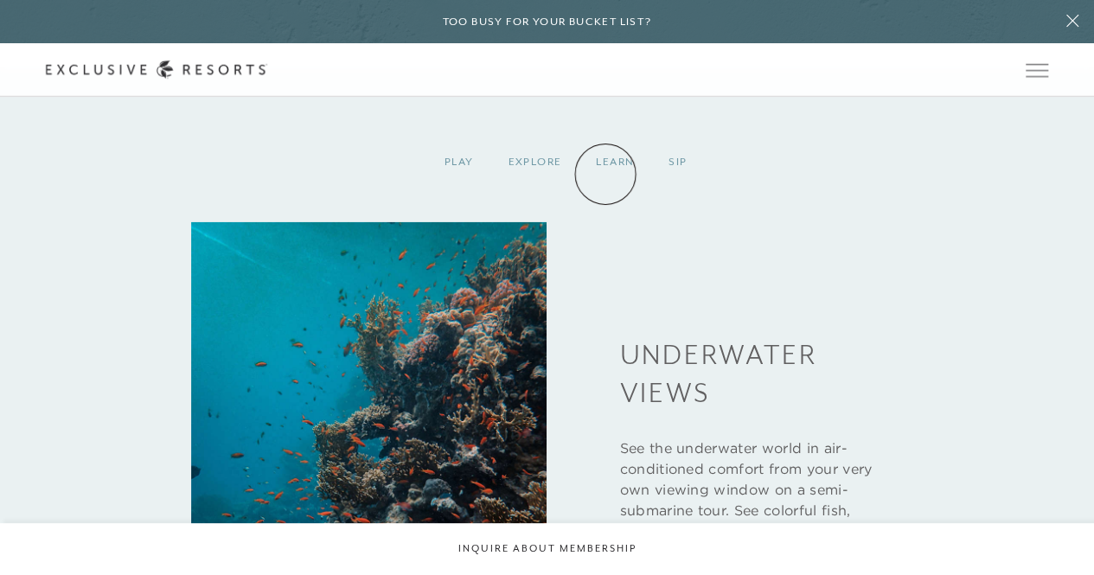
click at [605, 174] on div "Learn" at bounding box center [615, 162] width 73 height 51
click at [666, 165] on div "Sip" at bounding box center [677, 162] width 53 height 51
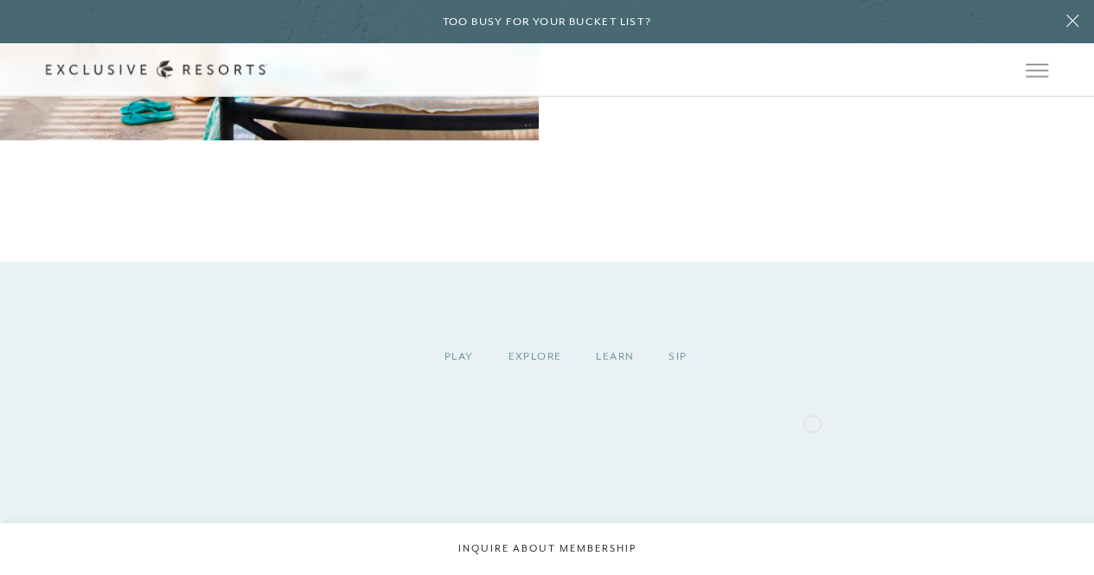
scroll to position [1816, 0]
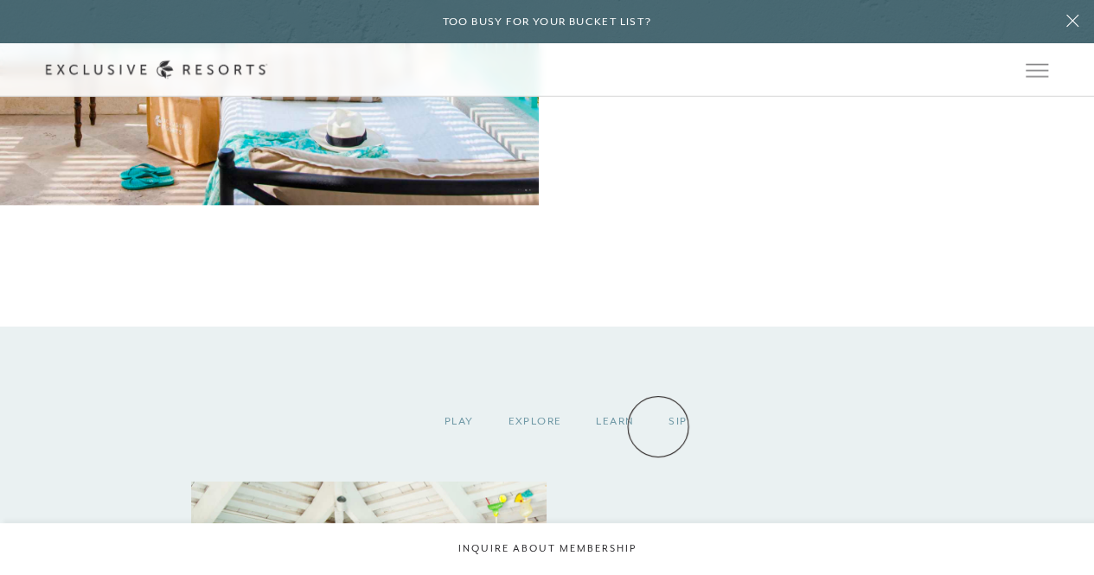
click at [661, 426] on div "Sip" at bounding box center [677, 421] width 53 height 51
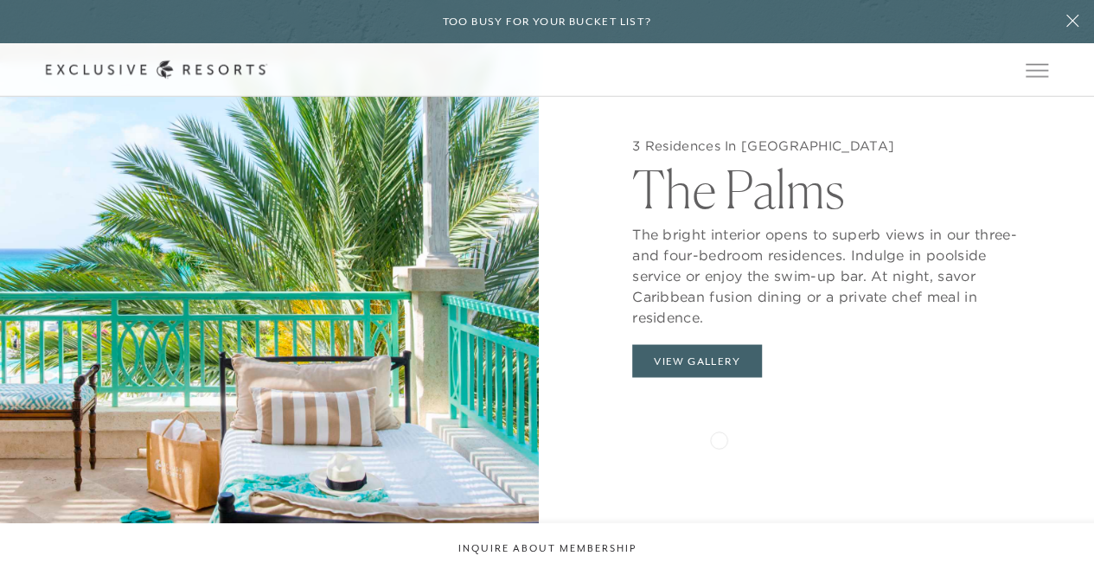
scroll to position [1297, 0]
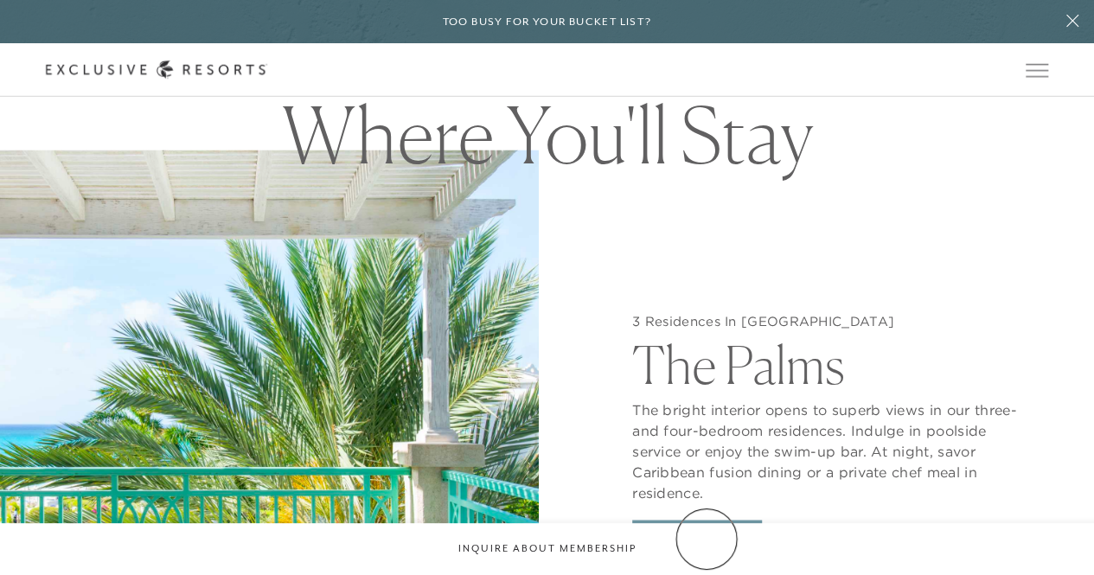
click at [707, 539] on button "View Gallery" at bounding box center [697, 536] width 130 height 33
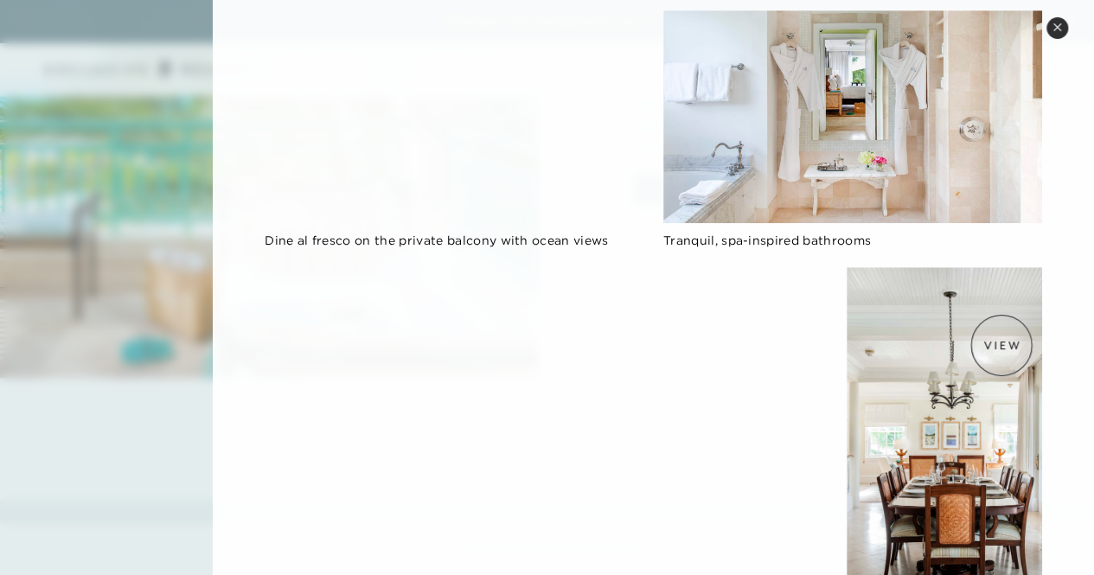
scroll to position [328, 0]
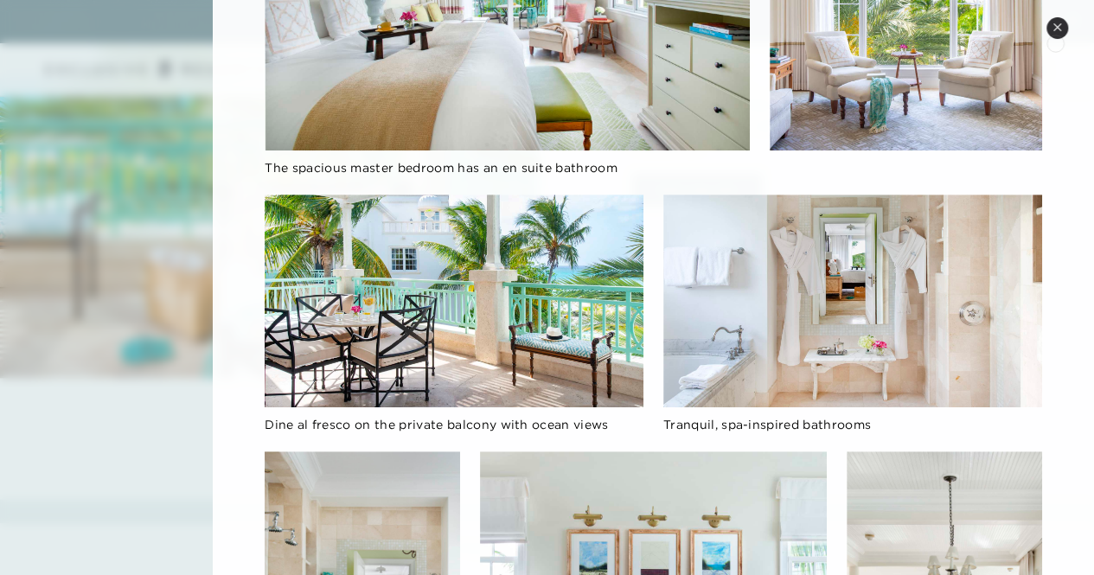
click at [1054, 34] on button "Close quickview" at bounding box center [1057, 28] width 22 height 22
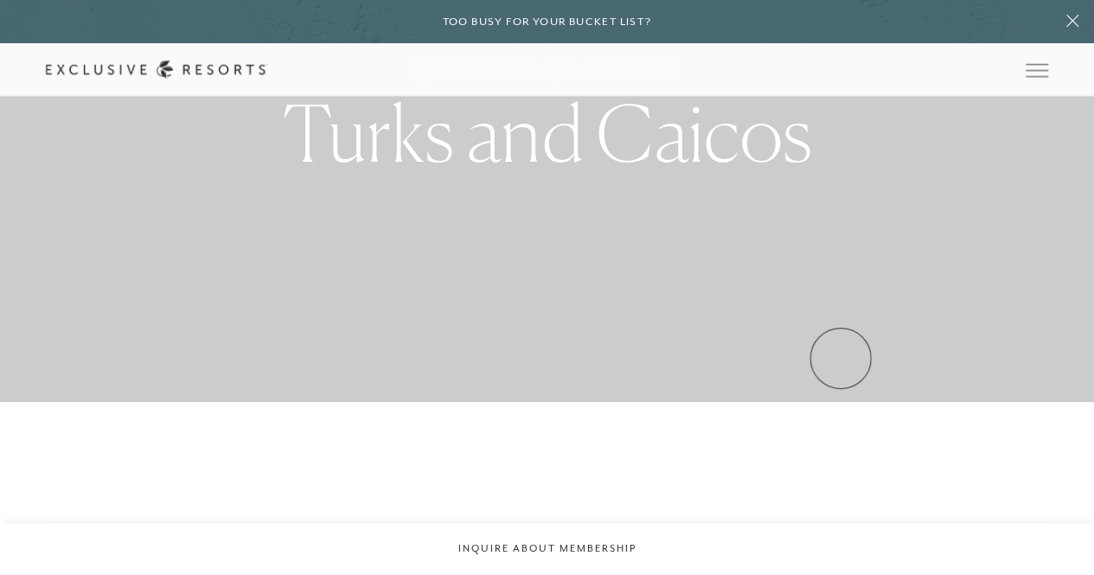
scroll to position [0, 0]
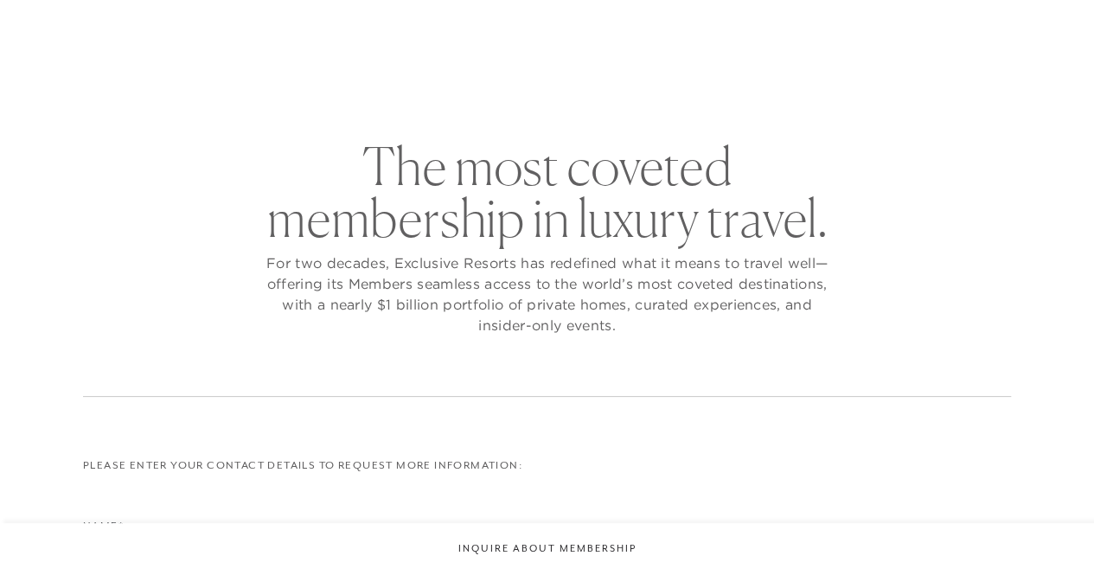
scroll to position [49, 0]
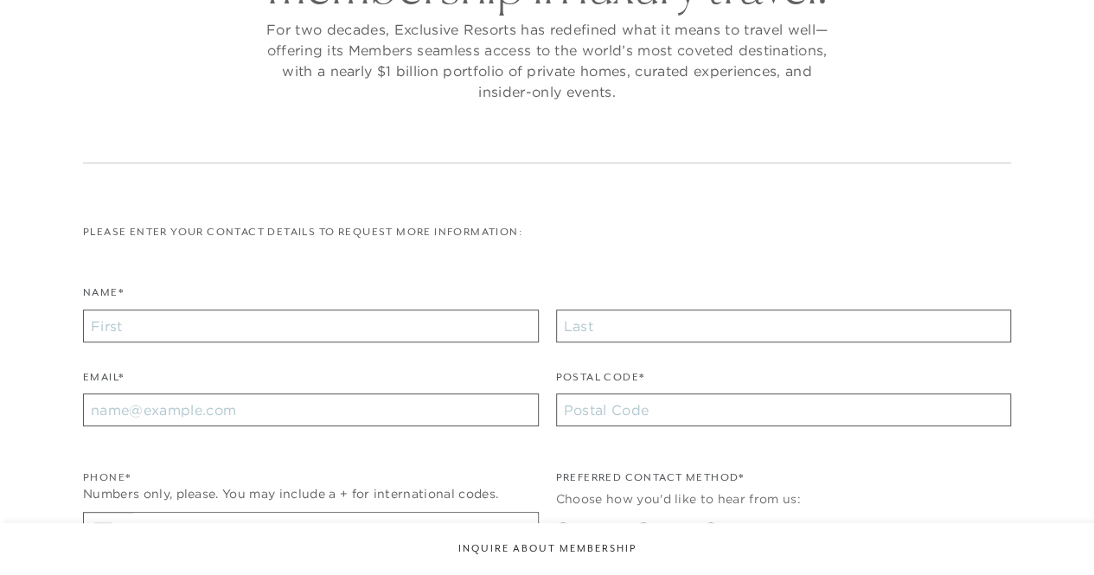
checkbox input "false"
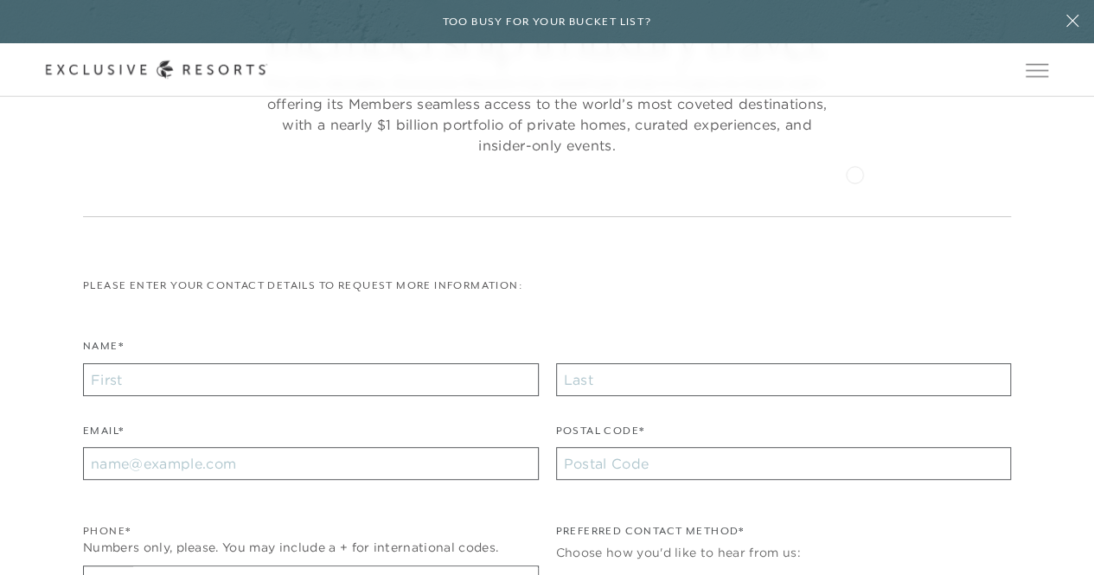
scroll to position [0, 0]
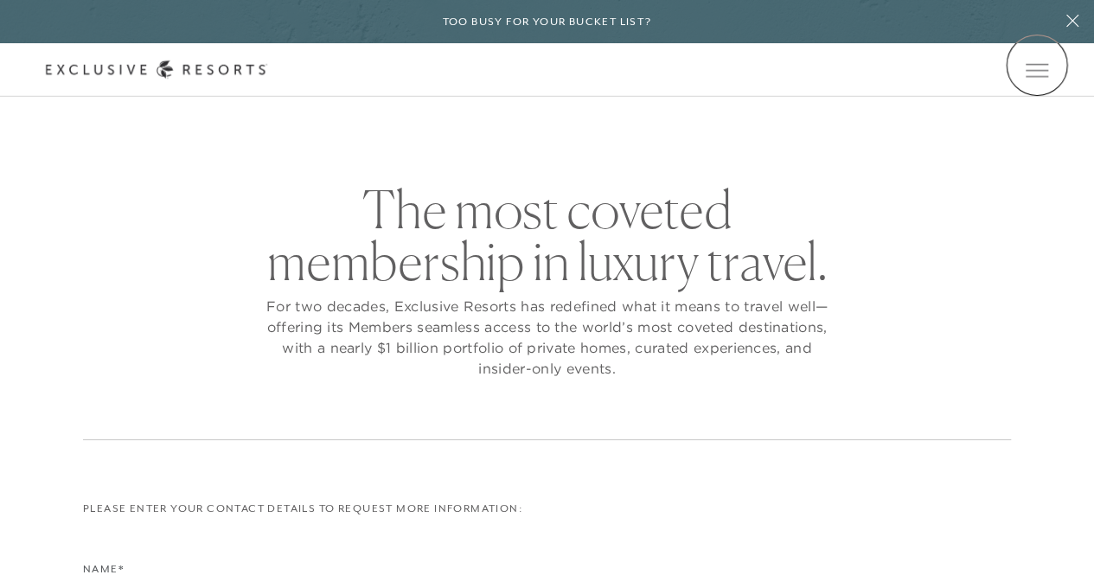
click at [0, 0] on icon at bounding box center [0, 0] width 0 height 0
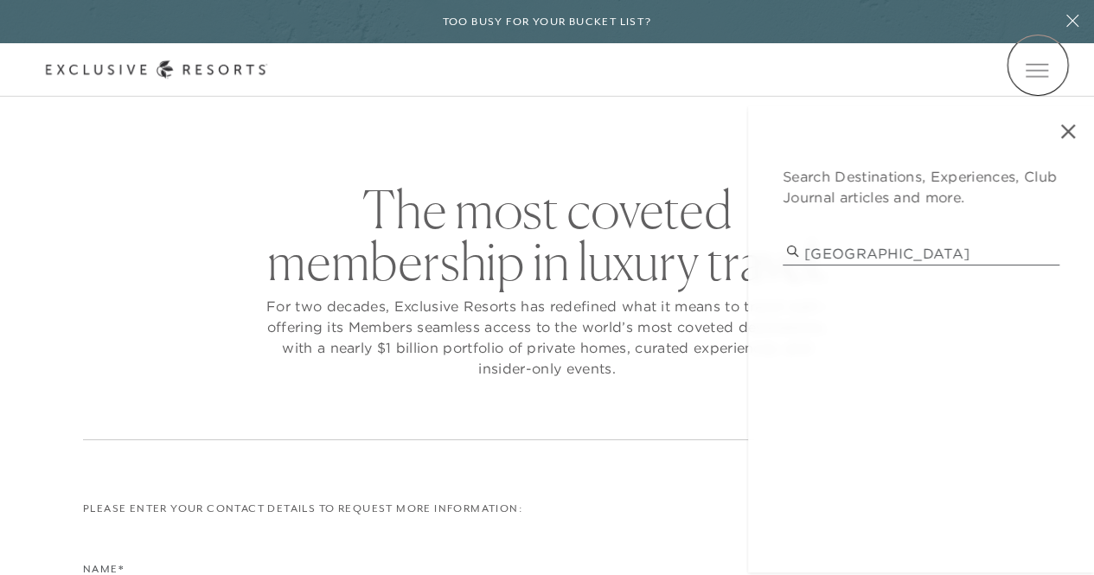
type input "[GEOGRAPHIC_DATA]"
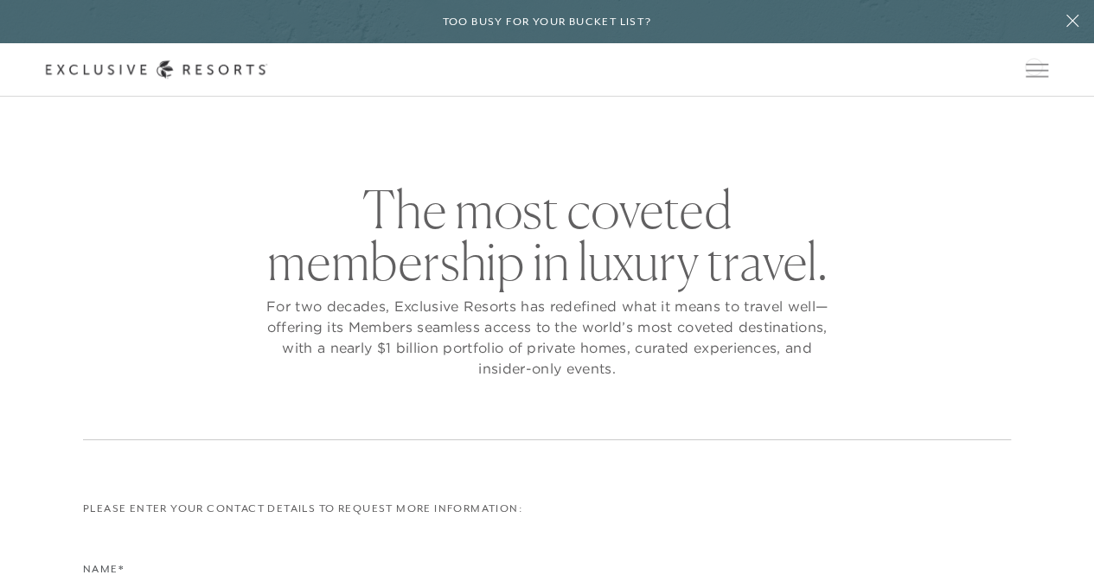
click at [0, 0] on div "Member Login" at bounding box center [0, 0] width 0 height 0
click at [0, 0] on icon at bounding box center [0, 0] width 0 height 0
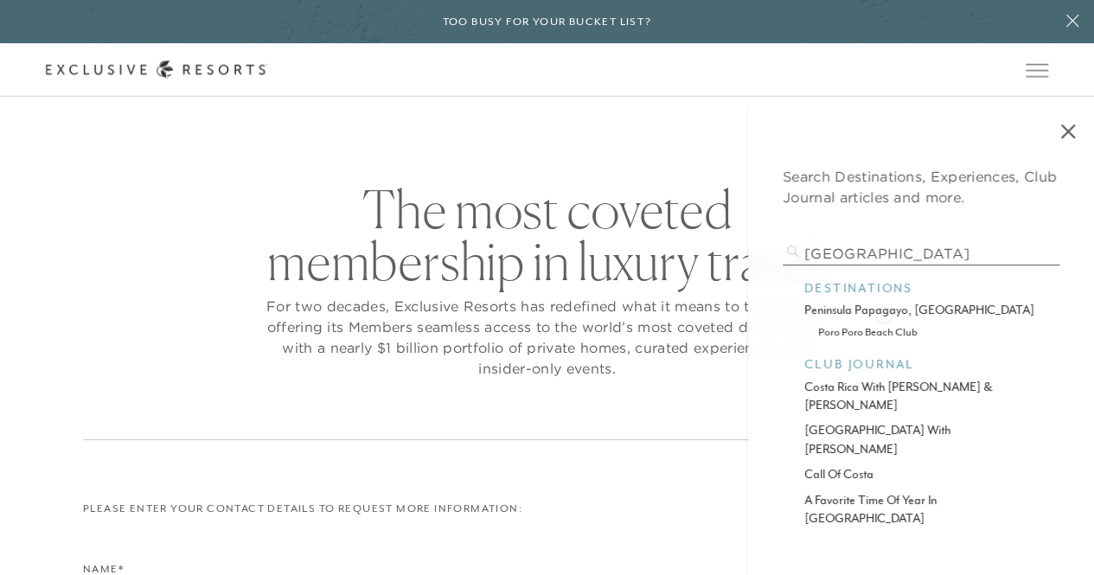
click at [884, 313] on p "peninsula papagayo, [GEOGRAPHIC_DATA]" at bounding box center [921, 310] width 234 height 18
